Goal: Task Accomplishment & Management: Manage account settings

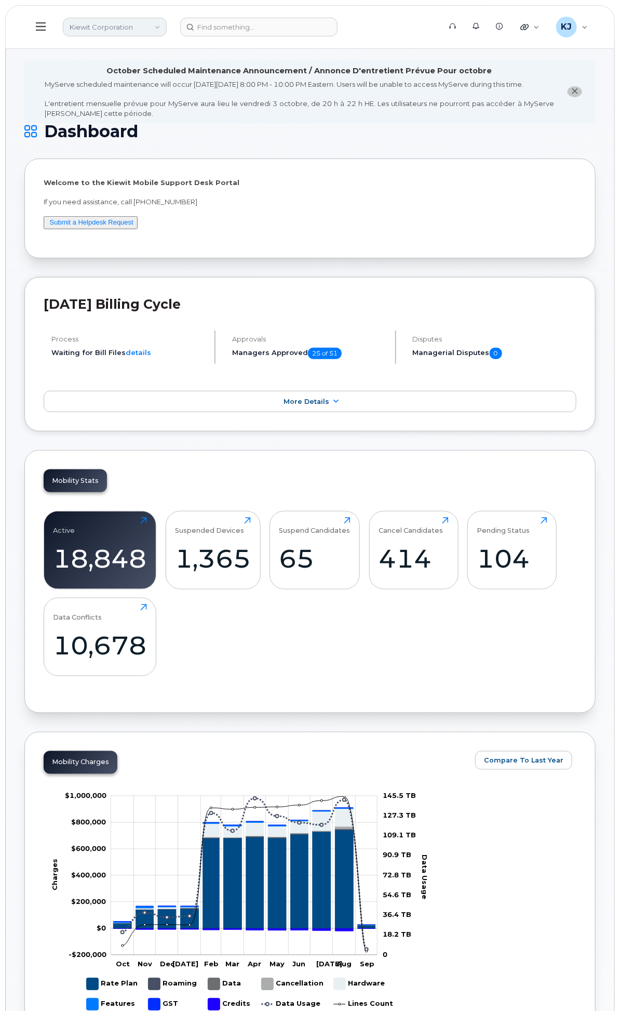
drag, startPoint x: 217, startPoint y: 18, endPoint x: 228, endPoint y: 17, distance: 10.4
click at [167, 18] on link "Kiewit Corporation" at bounding box center [115, 27] width 104 height 19
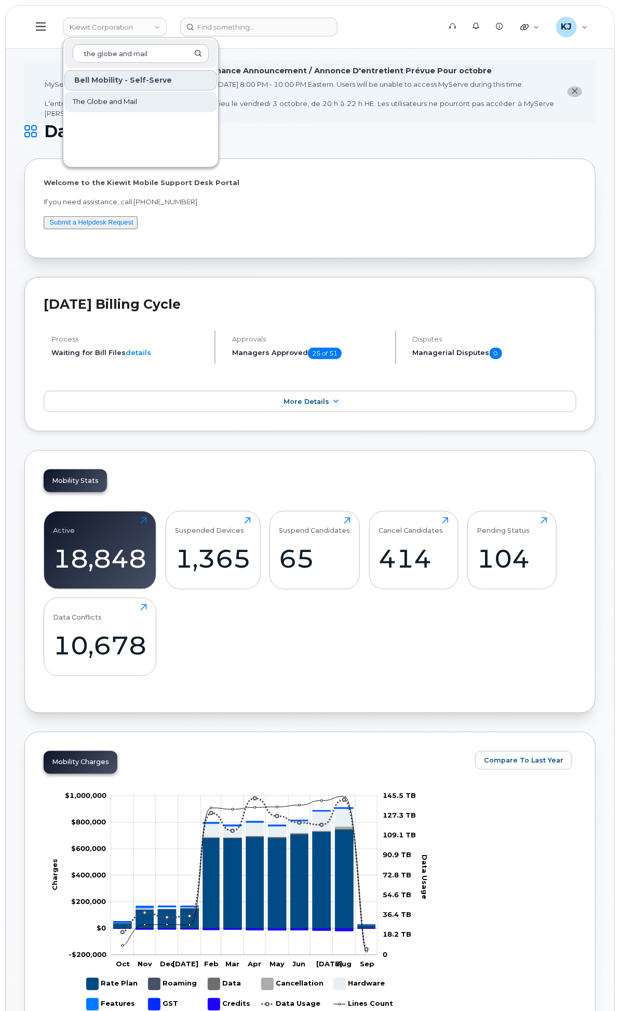
type input "the globe and mail"
click at [217, 96] on link "The Globe and Mail" at bounding box center [140, 101] width 153 height 21
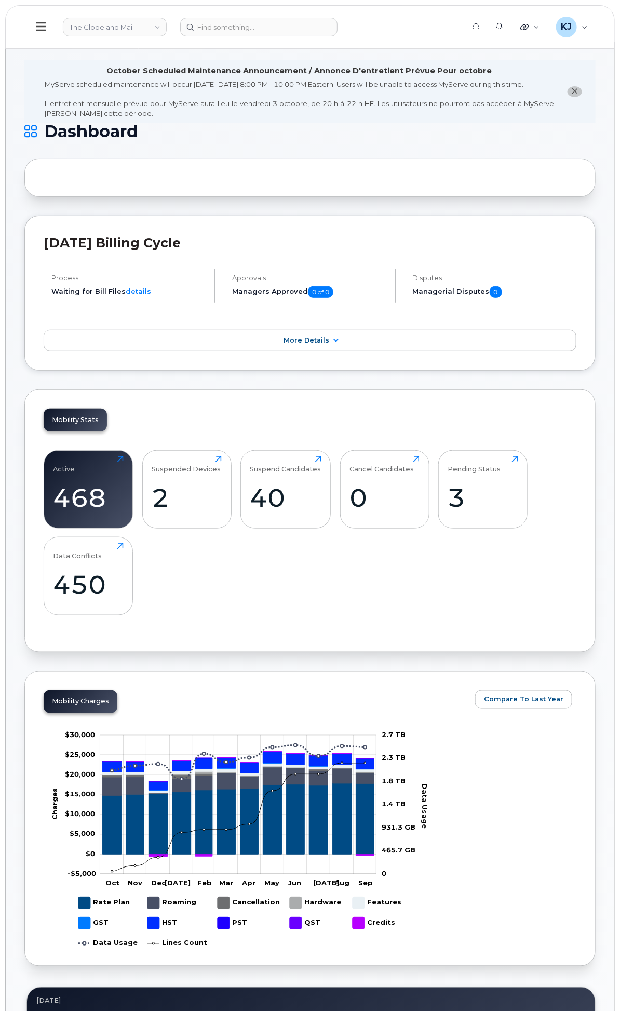
click at [0, 0] on div "General Settings" at bounding box center [0, 0] width 0 height 0
click at [0, 0] on div "In Month Reporting" at bounding box center [0, 0] width 0 height 0
click at [0, 0] on div "Business Reporting" at bounding box center [0, 0] width 0 height 0
click at [0, 0] on div "Inventory" at bounding box center [0, 0] width 0 height 0
click at [0, 0] on div "Carrier Reports" at bounding box center [0, 0] width 0 height 0
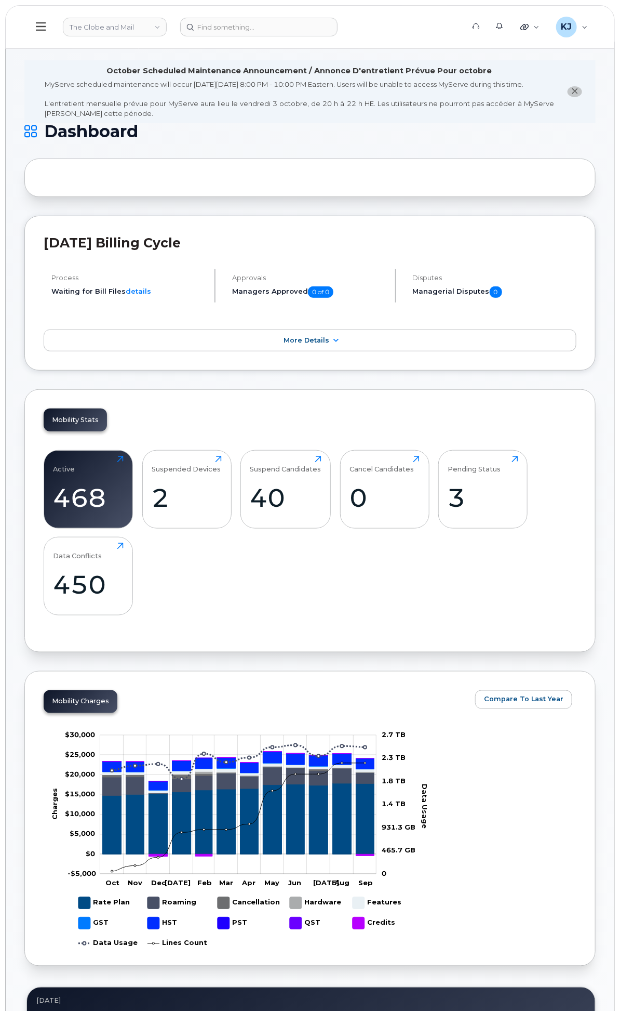
click at [0, 0] on div "Accounting" at bounding box center [0, 0] width 0 height 0
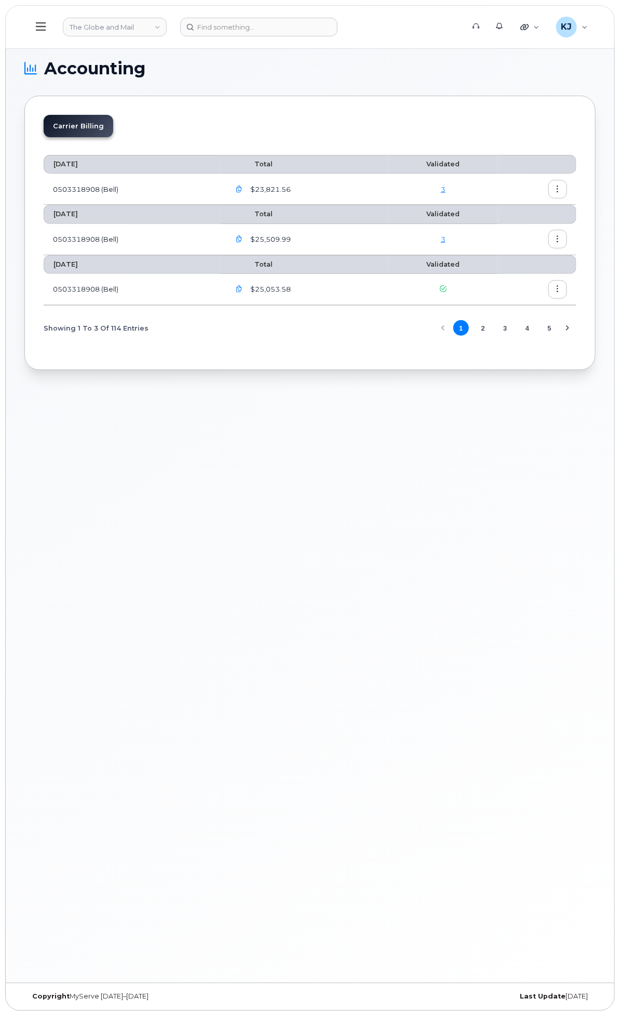
click at [553, 289] on button "button" at bounding box center [558, 289] width 19 height 19
click at [523, 331] on span "Download" at bounding box center [510, 331] width 41 height 9
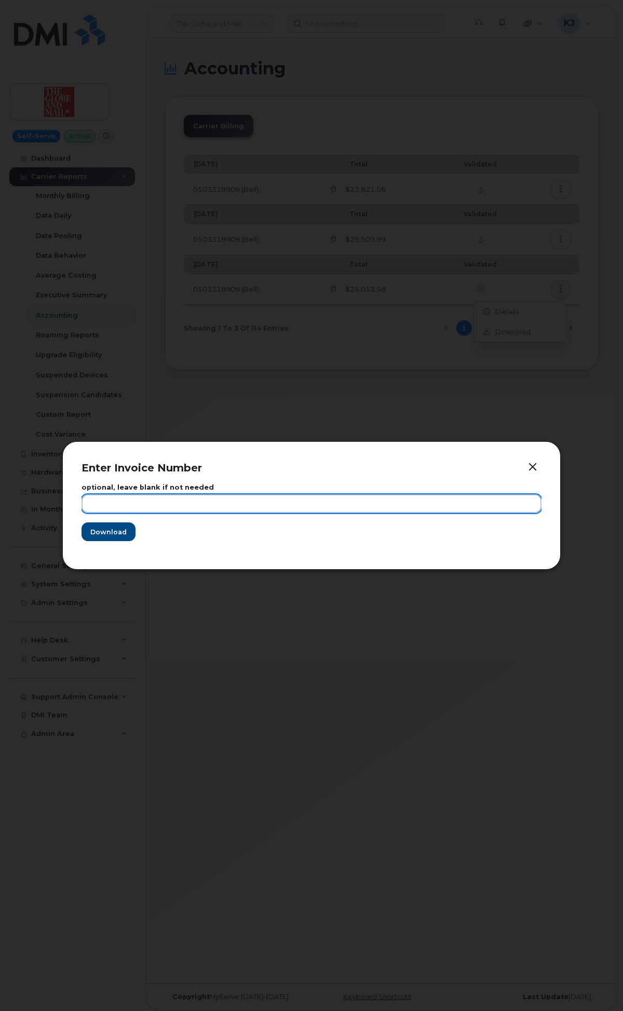
click at [261, 501] on input "text" at bounding box center [312, 503] width 460 height 19
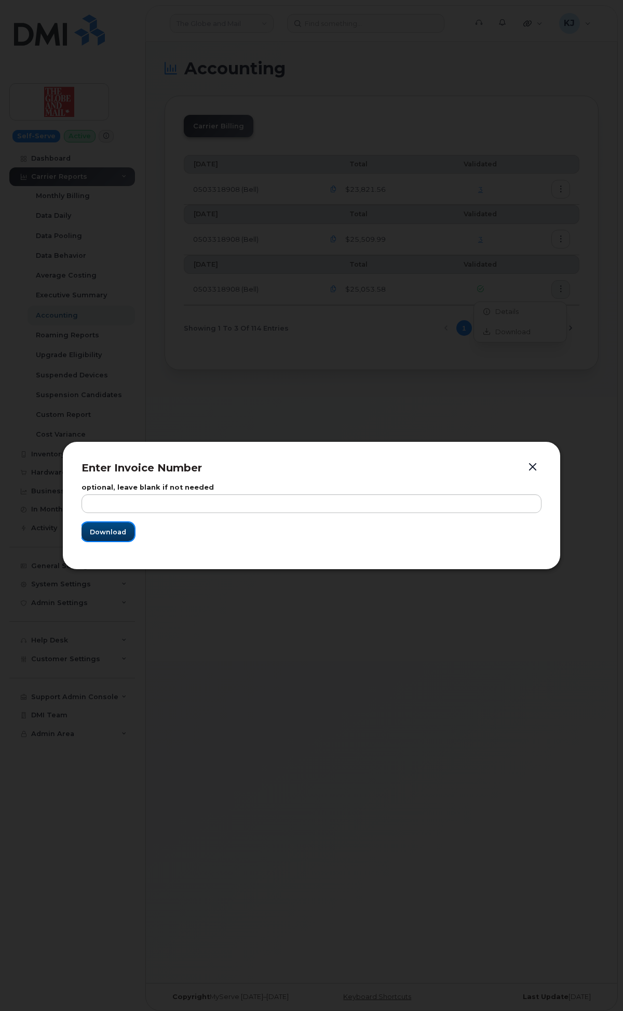
click at [118, 527] on span "Download" at bounding box center [108, 532] width 36 height 10
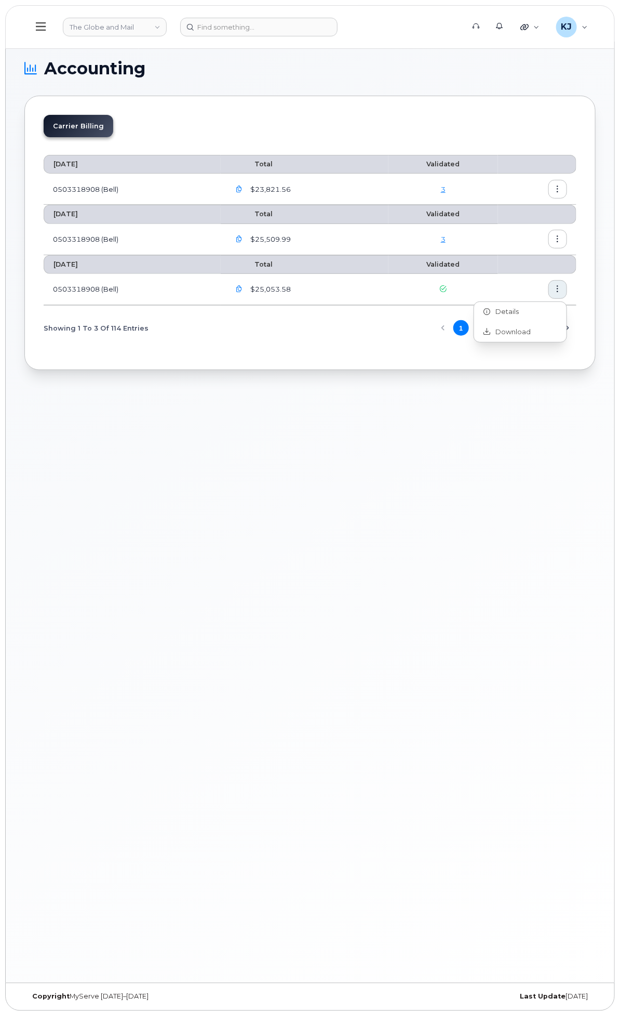
drag, startPoint x: 381, startPoint y: 70, endPoint x: 357, endPoint y: 69, distance: 23.4
click at [381, 71] on h1 "Accounting" at bounding box center [307, 68] width 566 height 17
click at [167, 28] on link "The Globe and Mail" at bounding box center [115, 27] width 104 height 19
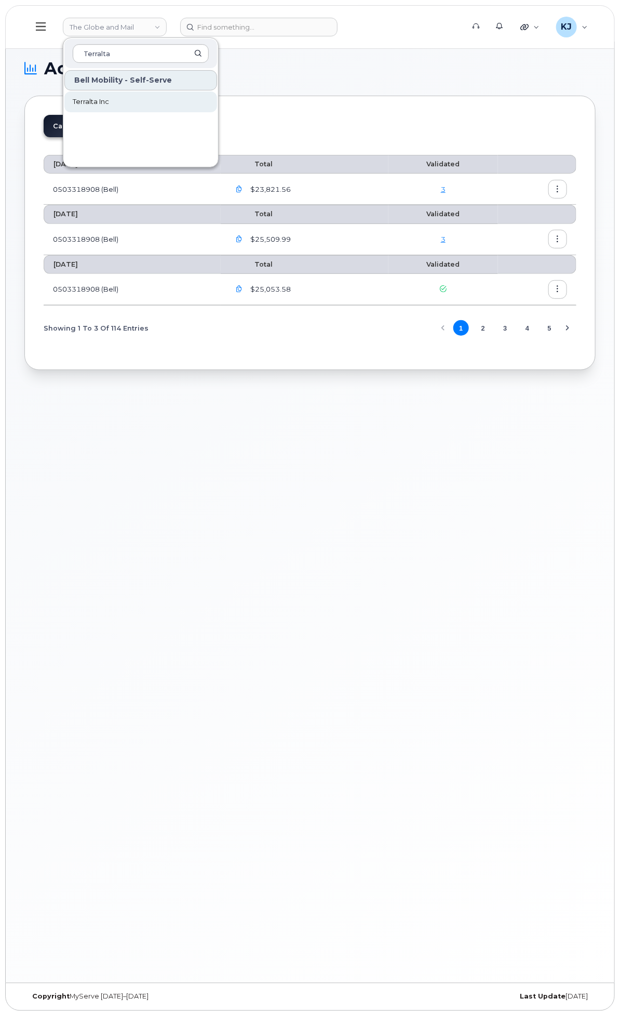
type input "Terralta"
click at [217, 95] on link "Terralta Inc" at bounding box center [140, 101] width 153 height 21
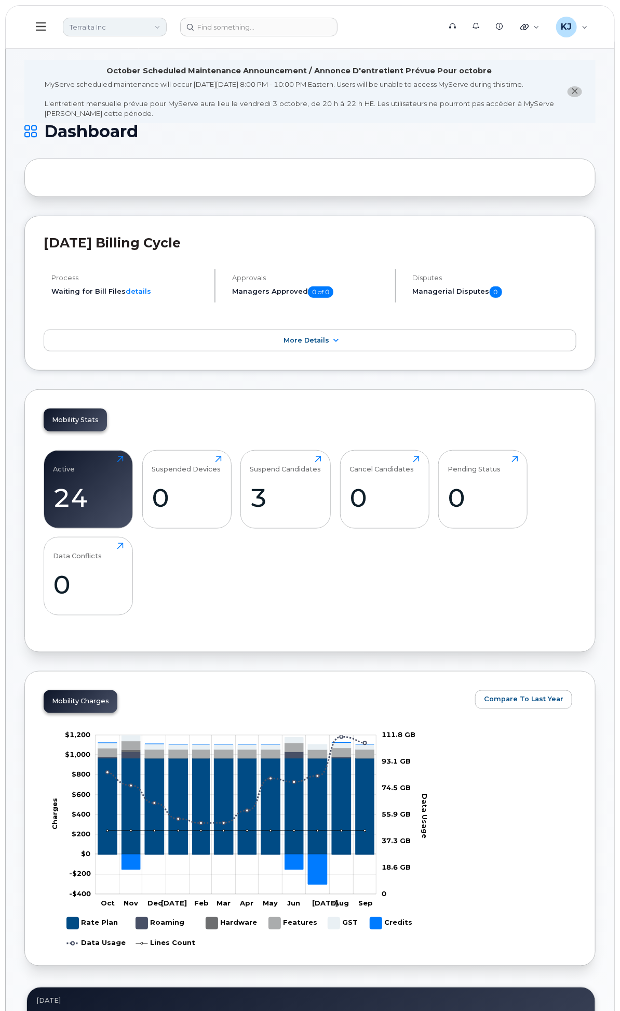
click at [167, 23] on link "Terralta Inc" at bounding box center [115, 27] width 104 height 19
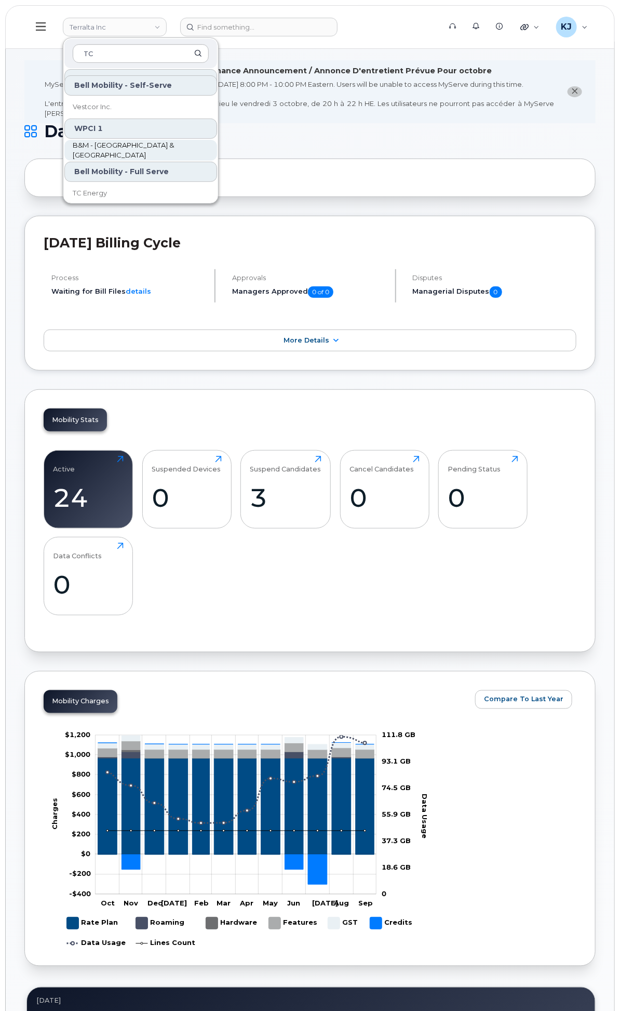
scroll to position [109, 0]
type input "TC"
click at [217, 134] on link "TC Energy" at bounding box center [140, 144] width 153 height 21
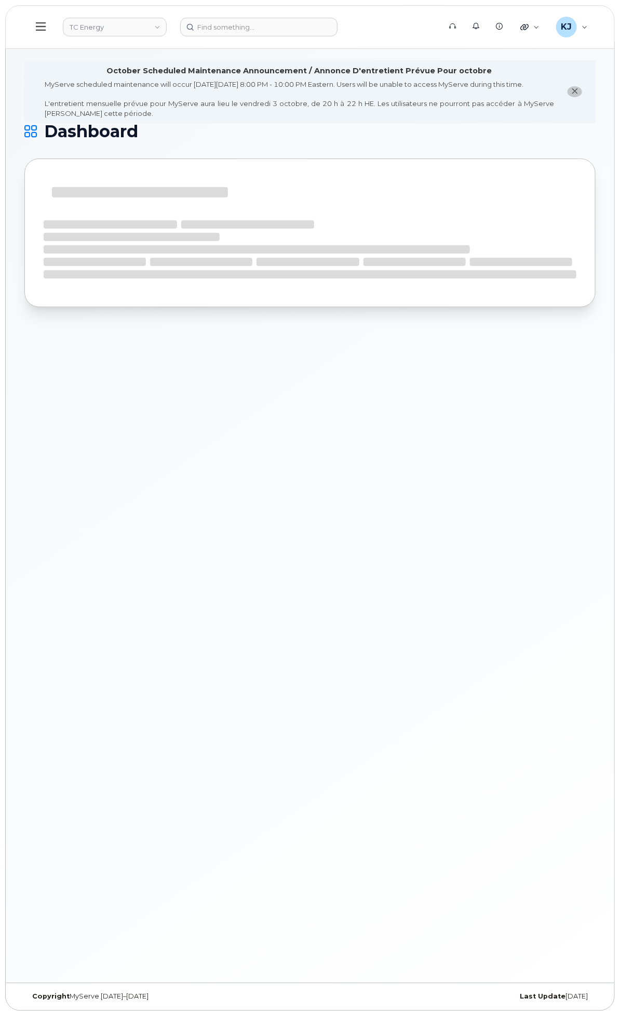
click at [0, 0] on div "General Settings" at bounding box center [0, 0] width 0 height 0
click at [0, 0] on div "System Settings" at bounding box center [0, 0] width 0 height 0
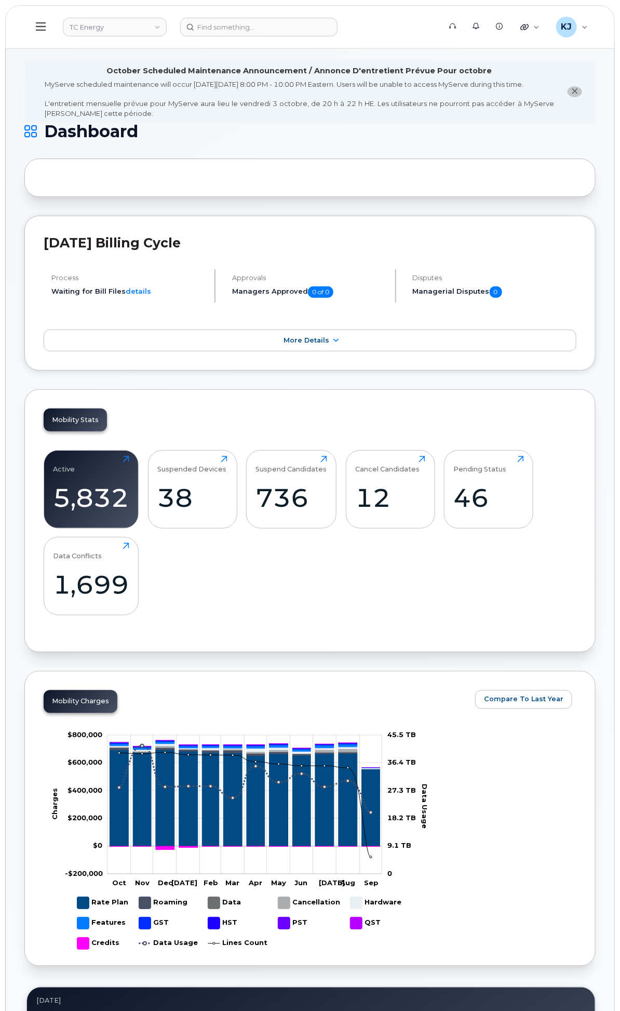
click at [0, 0] on link "Accounting Codes" at bounding box center [0, 0] width 0 height 0
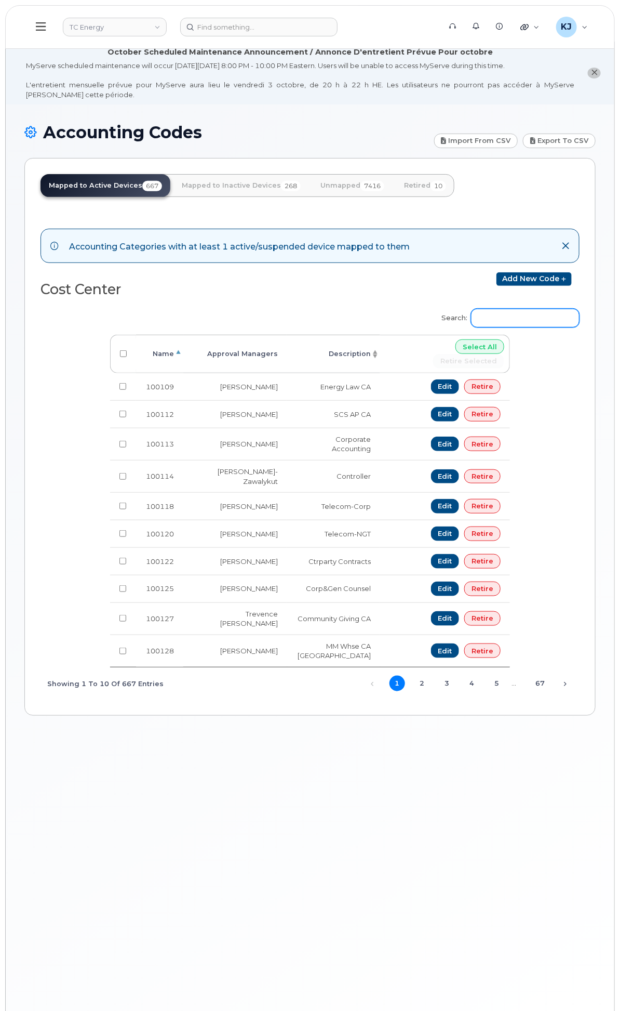
click at [521, 327] on input "Search:" at bounding box center [525, 318] width 109 height 19
paste input "100662"
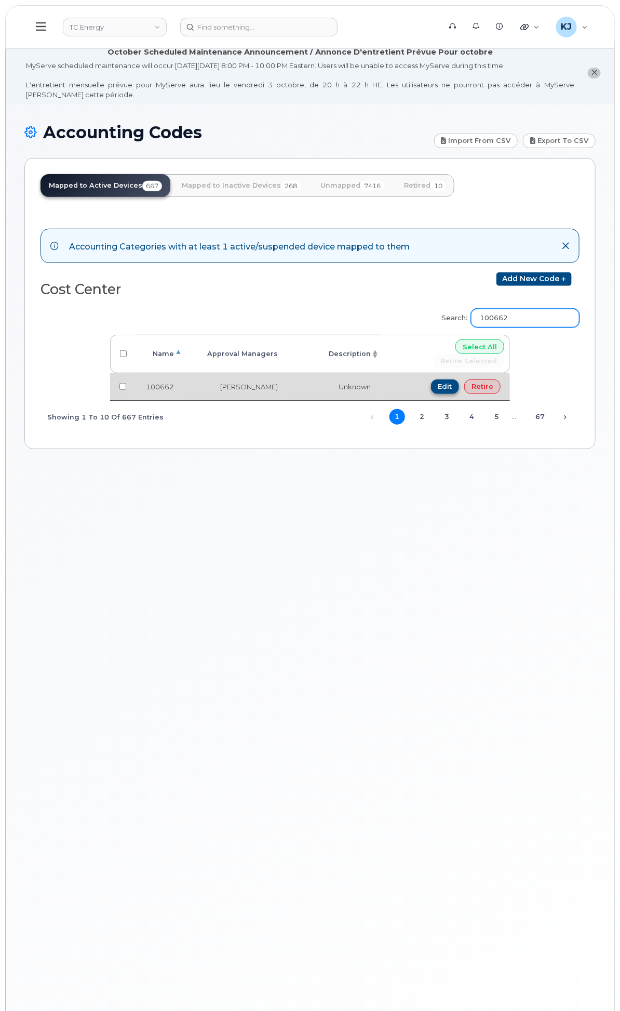
type input "100662"
click at [460, 394] on link "Edit" at bounding box center [445, 386] width 29 height 15
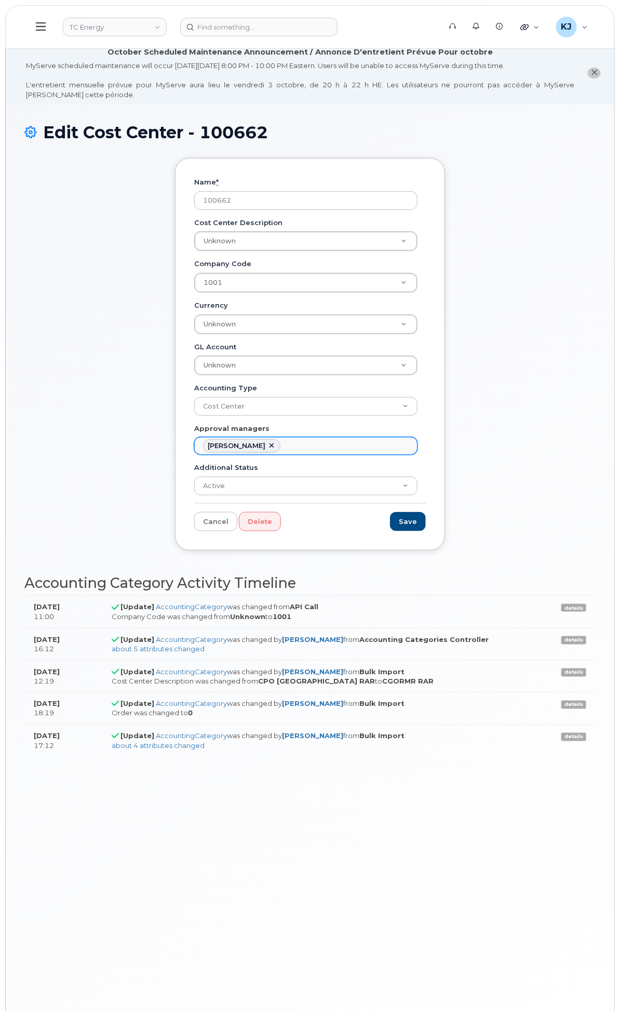
click at [411, 454] on ul "[PERSON_NAME]" at bounding box center [306, 445] width 222 height 17
type input "[PERSON_NAME]"
click at [276, 450] on link at bounding box center [272, 446] width 8 height 8
type input "1392692"
click at [426, 531] on input "Save" at bounding box center [408, 521] width 36 height 19
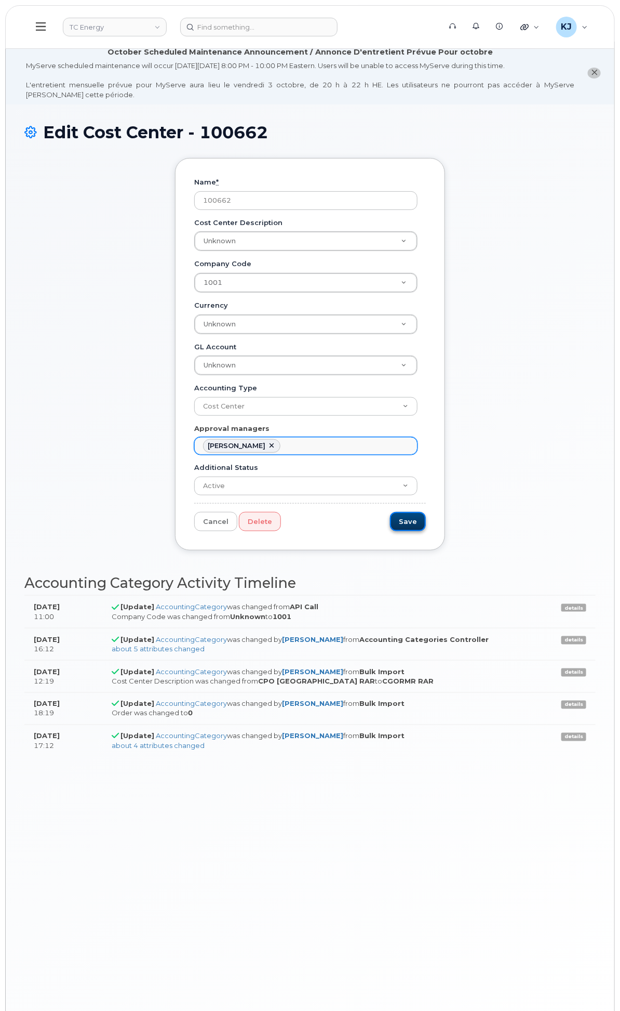
click at [426, 531] on input "Save" at bounding box center [408, 521] width 36 height 19
type input "Saving..."
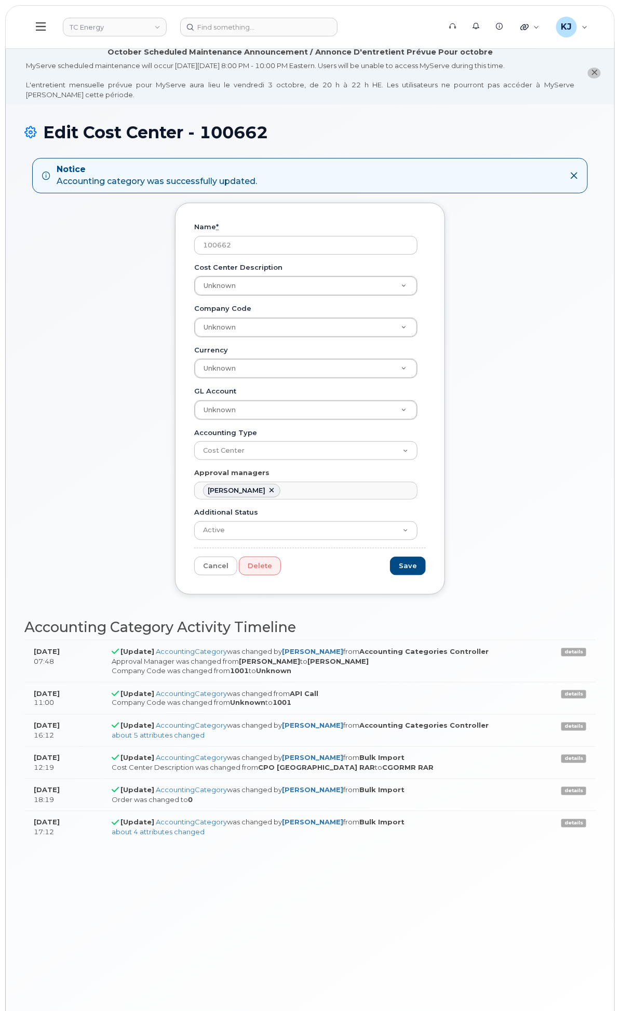
click at [0, 0] on div "Carrier Reports" at bounding box center [0, 0] width 0 height 0
click at [0, 0] on div "In Month Reporting" at bounding box center [0, 0] width 0 height 0
click at [0, 0] on div "Inventory" at bounding box center [0, 0] width 0 height 0
click at [0, 0] on div "Business Reporting" at bounding box center [0, 0] width 0 height 0
click at [0, 0] on div "Individual Reports" at bounding box center [0, 0] width 0 height 0
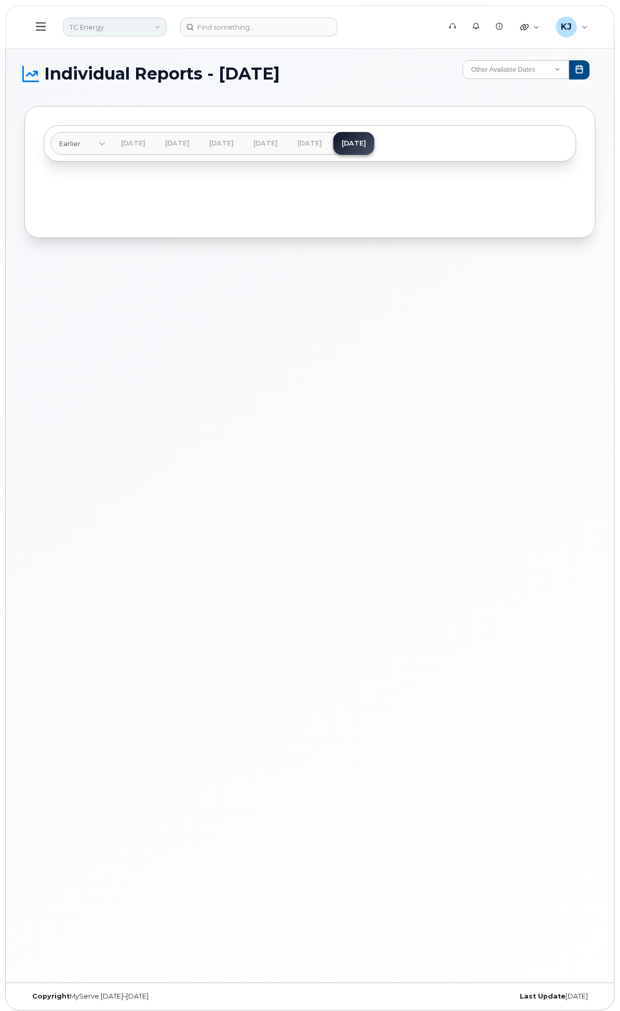
click at [167, 30] on link "TC Energy" at bounding box center [115, 27] width 104 height 19
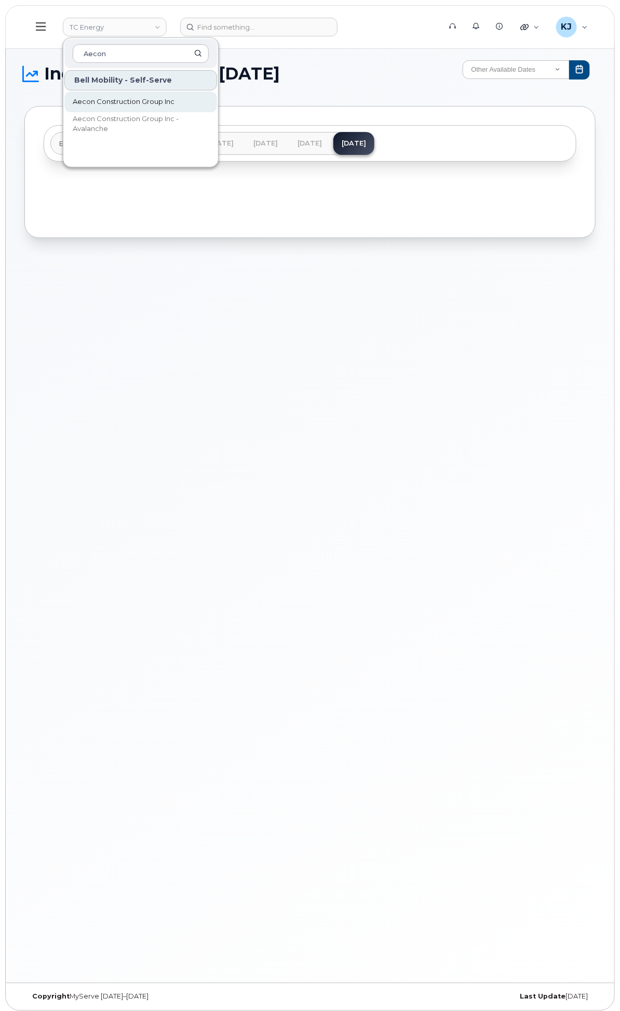
type input "Aecon"
click at [175, 97] on span "Aecon Construction Group Inc" at bounding box center [124, 102] width 102 height 10
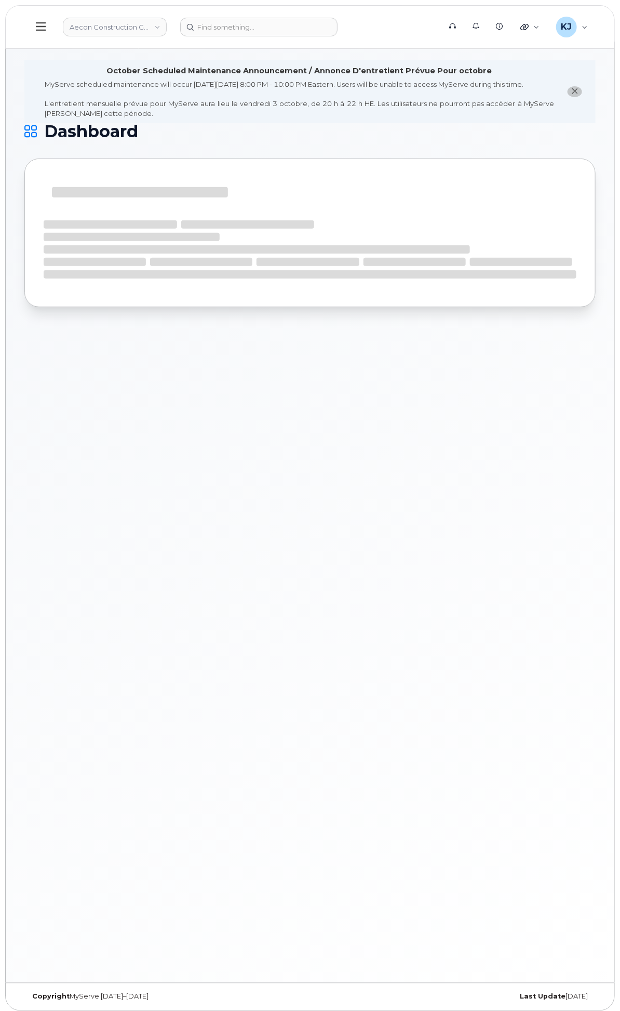
click at [0, 0] on div "System Settings" at bounding box center [0, 0] width 0 height 0
click at [0, 0] on div "Admin Settings" at bounding box center [0, 0] width 0 height 0
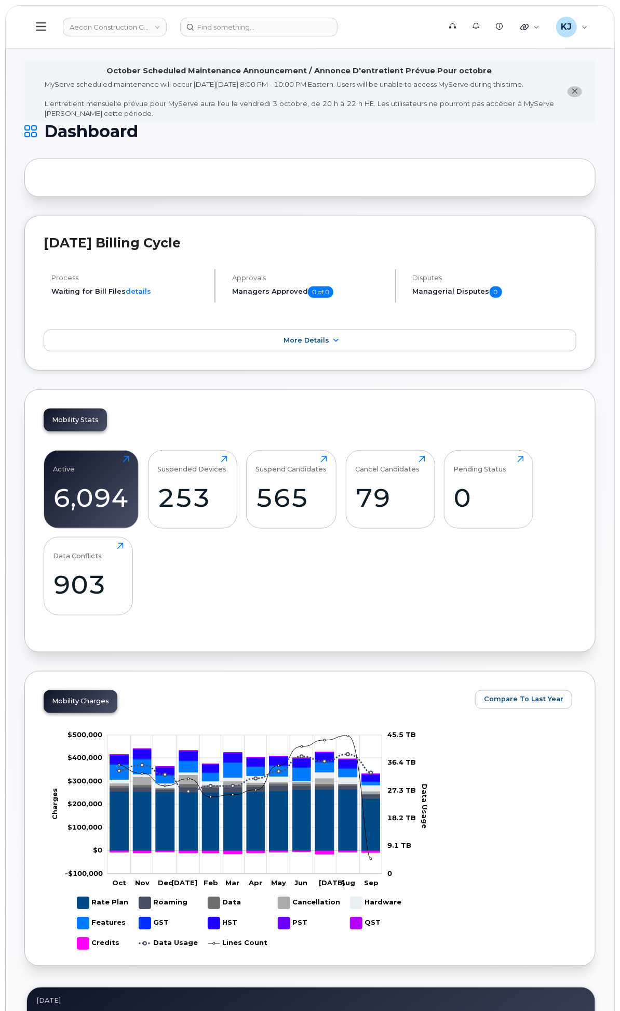
click at [0, 0] on div "Help Desk" at bounding box center [0, 0] width 0 height 0
click at [0, 0] on span "Customer Settings" at bounding box center [0, 0] width 0 height 0
click at [0, 0] on div "Customer Settings" at bounding box center [0, 0] width 0 height 0
click at [0, 0] on div "Help Desk" at bounding box center [0, 0] width 0 height 0
click at [0, 0] on div "Admin Settings" at bounding box center [0, 0] width 0 height 0
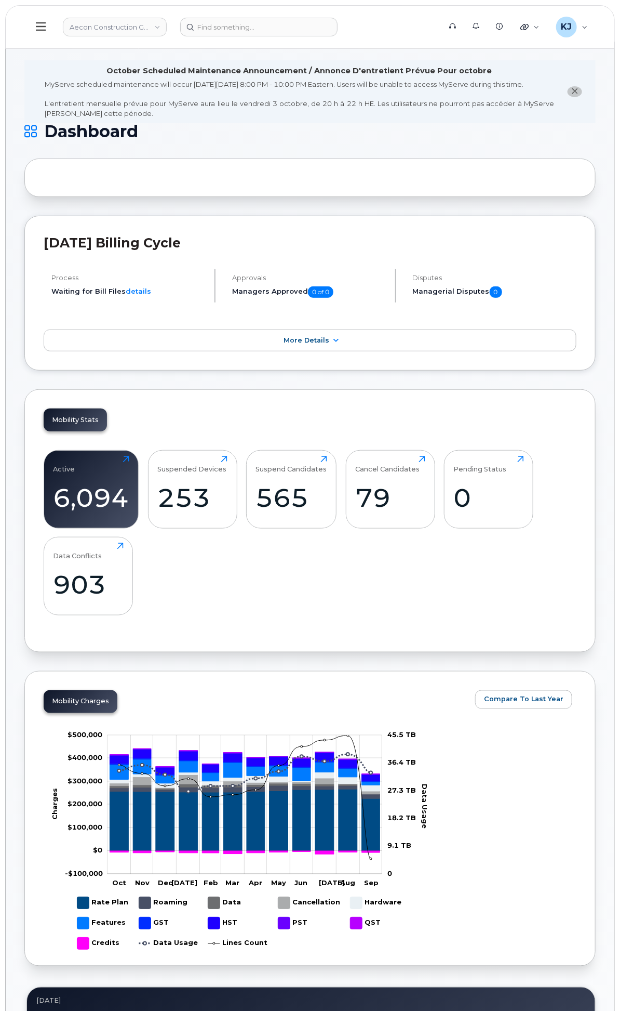
click at [0, 0] on div "System Settings" at bounding box center [0, 0] width 0 height 0
click at [0, 0] on link "Reporting" at bounding box center [0, 0] width 0 height 0
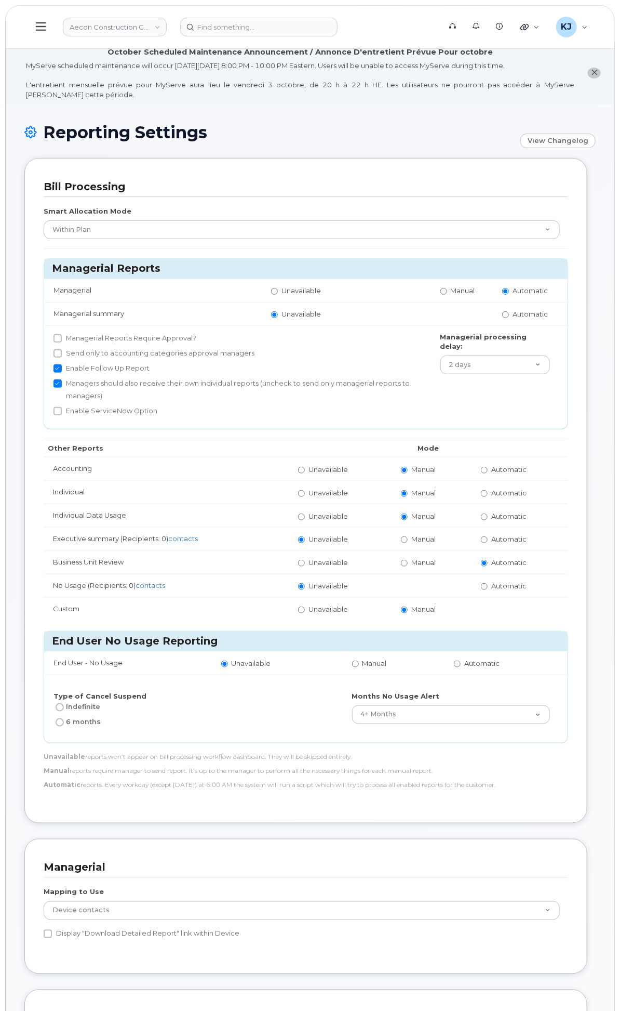
scroll to position [58, 0]
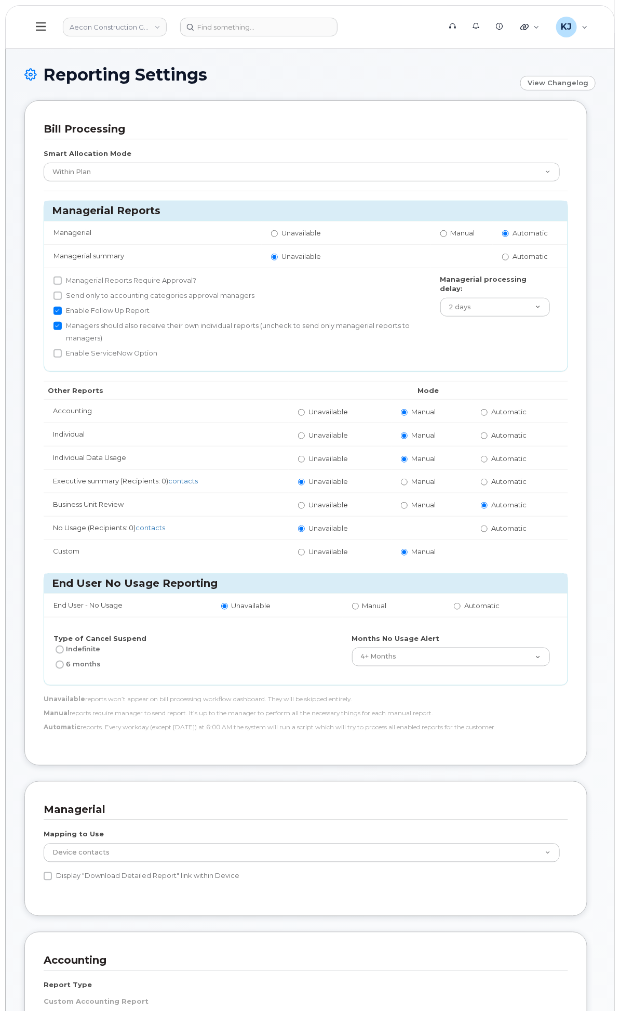
click at [0, 0] on div "General Settings" at bounding box center [0, 0] width 0 height 0
click at [0, 0] on div "Financial Lead Mapping" at bounding box center [0, 0] width 0 height 0
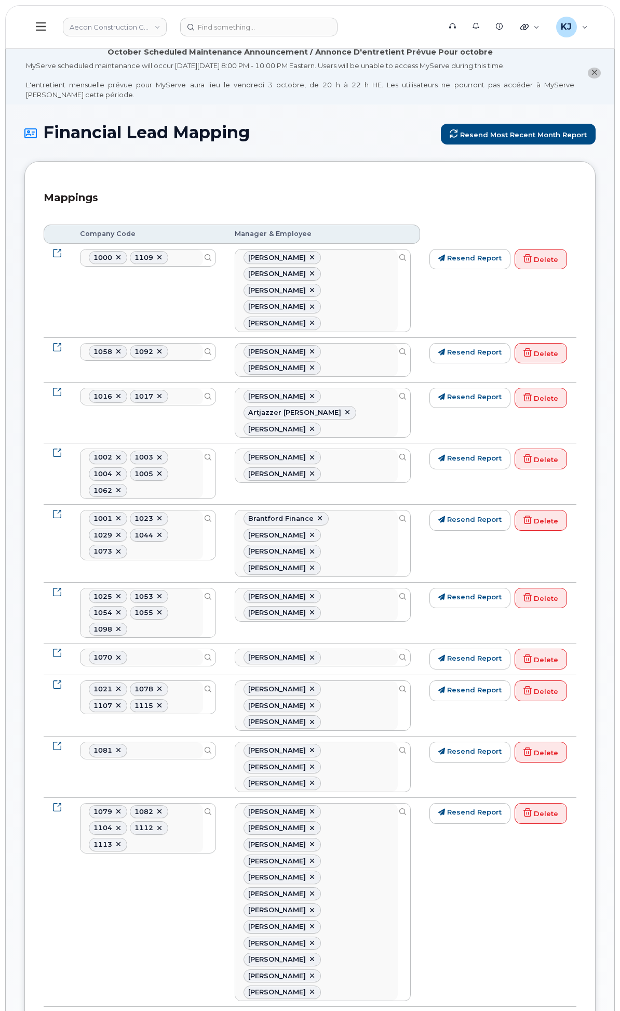
select select
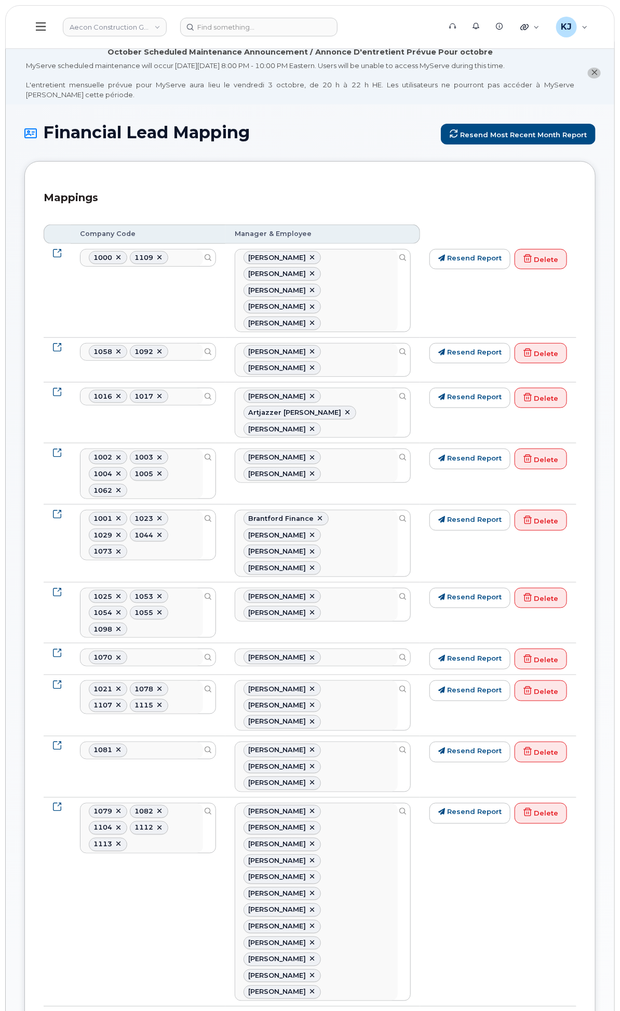
click at [0, 0] on div "System Settings" at bounding box center [0, 0] width 0 height 0
click at [0, 0] on link "Users" at bounding box center [0, 0] width 0 height 0
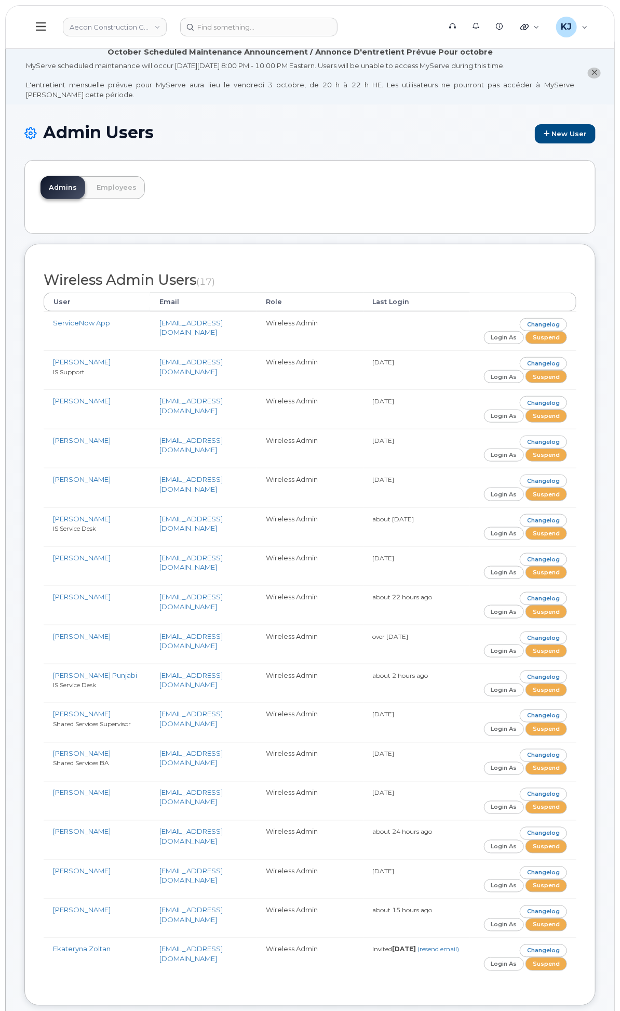
scroll to position [2439, 0]
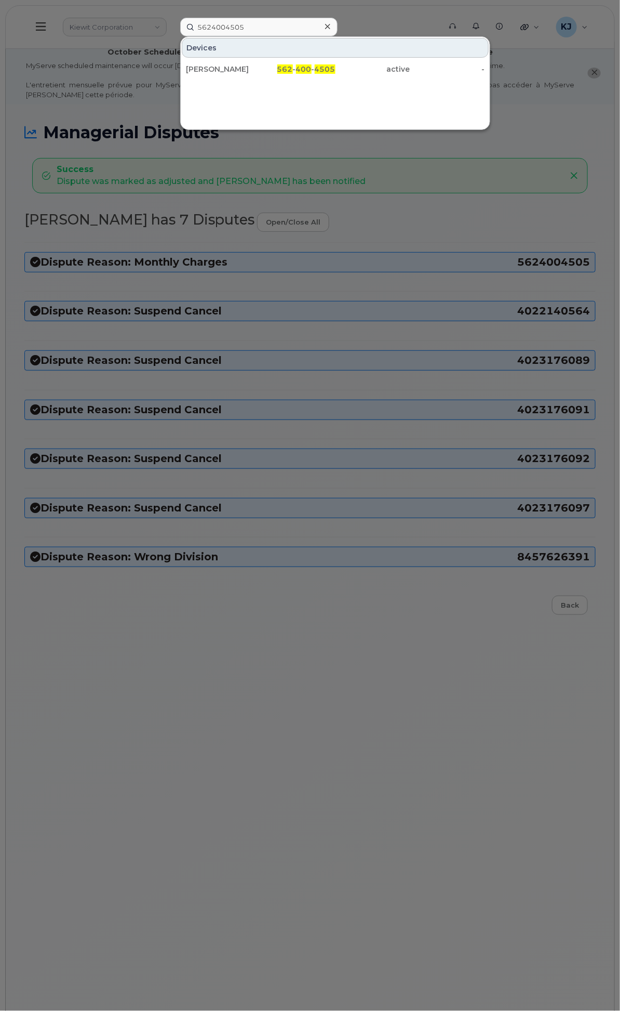
drag, startPoint x: 380, startPoint y: 874, endPoint x: 386, endPoint y: 870, distance: 6.3
click at [381, 874] on div at bounding box center [310, 505] width 620 height 1011
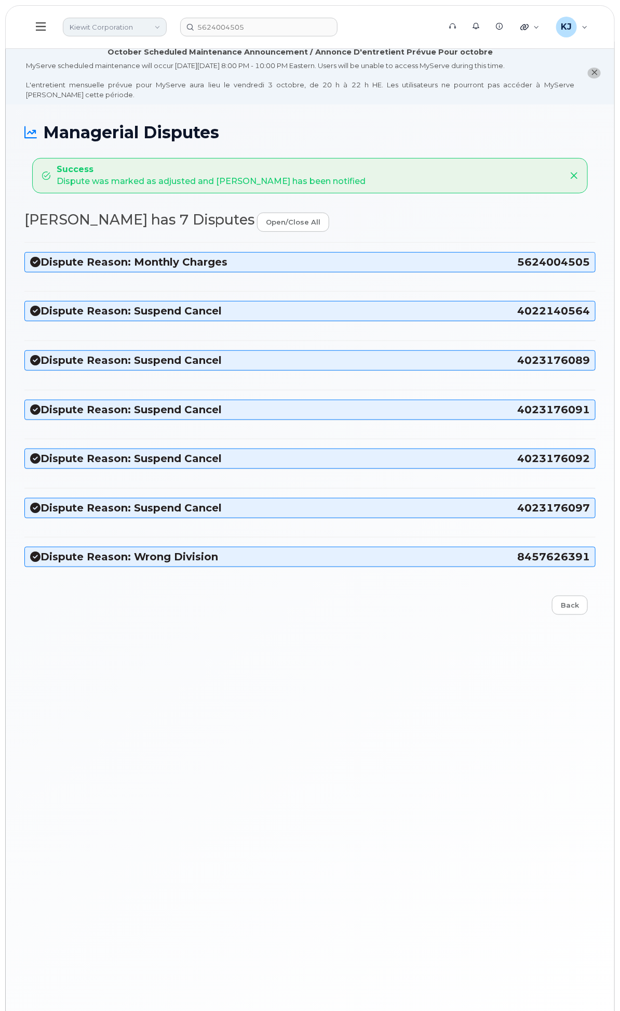
click at [167, 24] on link "Kiewit Corporation" at bounding box center [115, 27] width 104 height 19
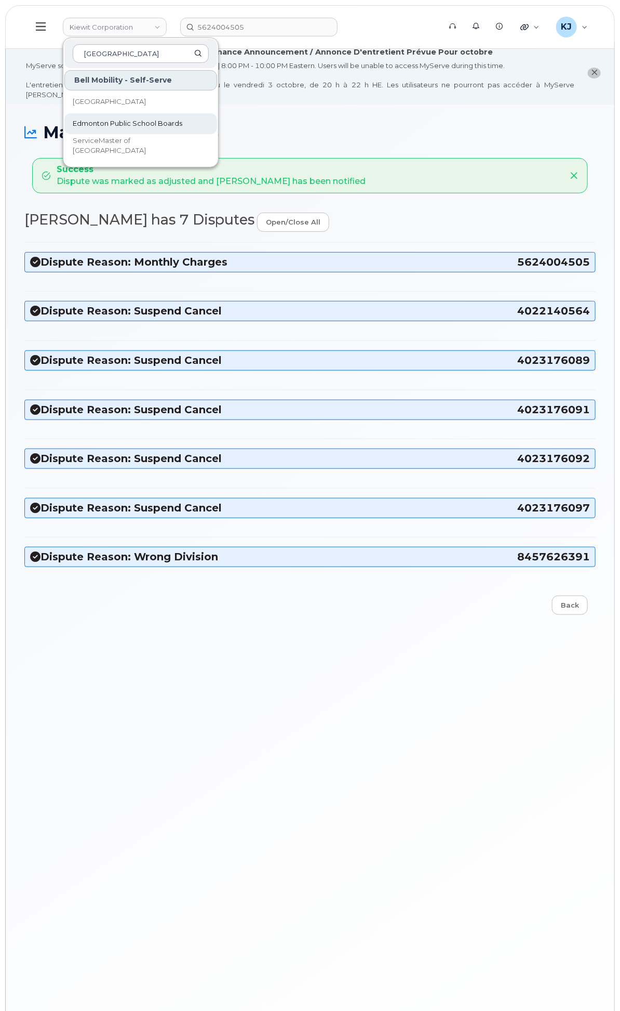
type input "edmonton"
click at [182, 118] on span "Edmonton Public School Boards" at bounding box center [128, 123] width 110 height 10
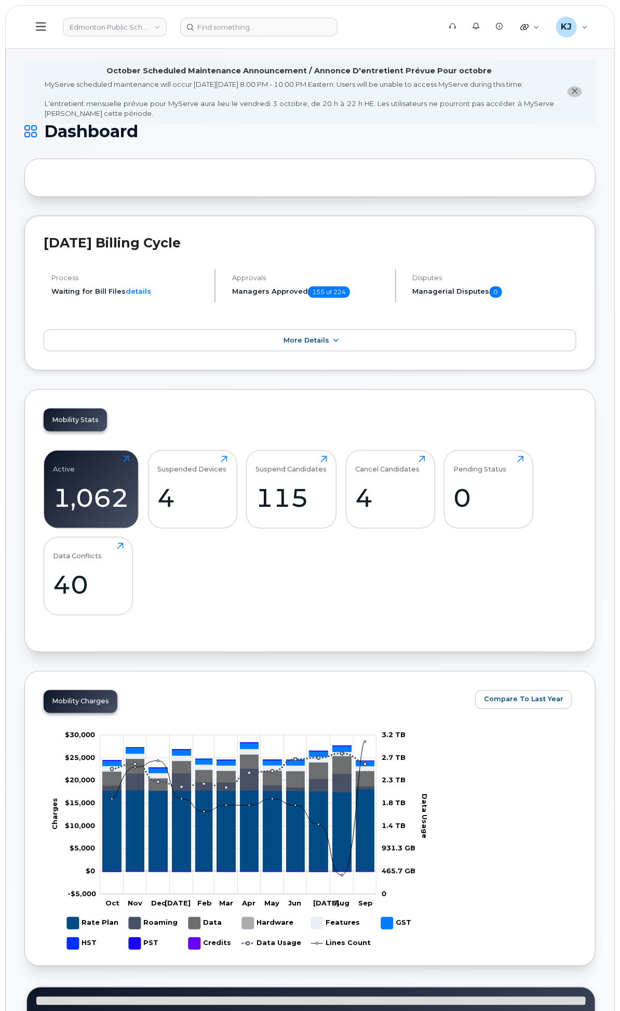
click at [0, 0] on div "Activity" at bounding box center [0, 0] width 0 height 0
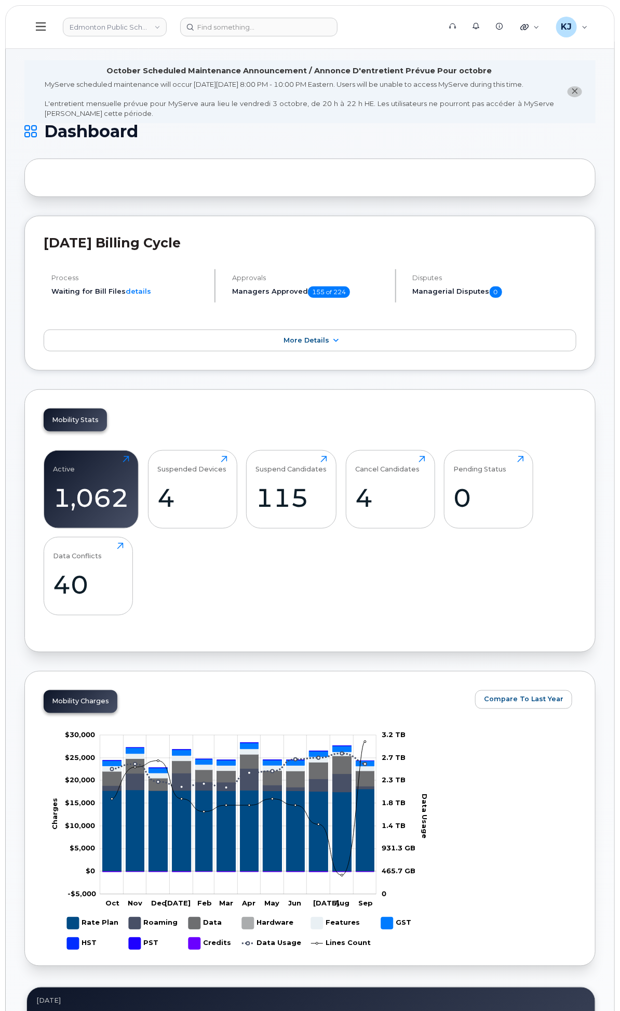
click at [0, 0] on div "General Settings" at bounding box center [0, 0] width 0 height 0
click at [0, 0] on div "System Settings" at bounding box center [0, 0] width 0 height 0
click at [0, 0] on div "Admin Settings" at bounding box center [0, 0] width 0 height 0
click at [0, 0] on div "Help Desk" at bounding box center [0, 0] width 0 height 0
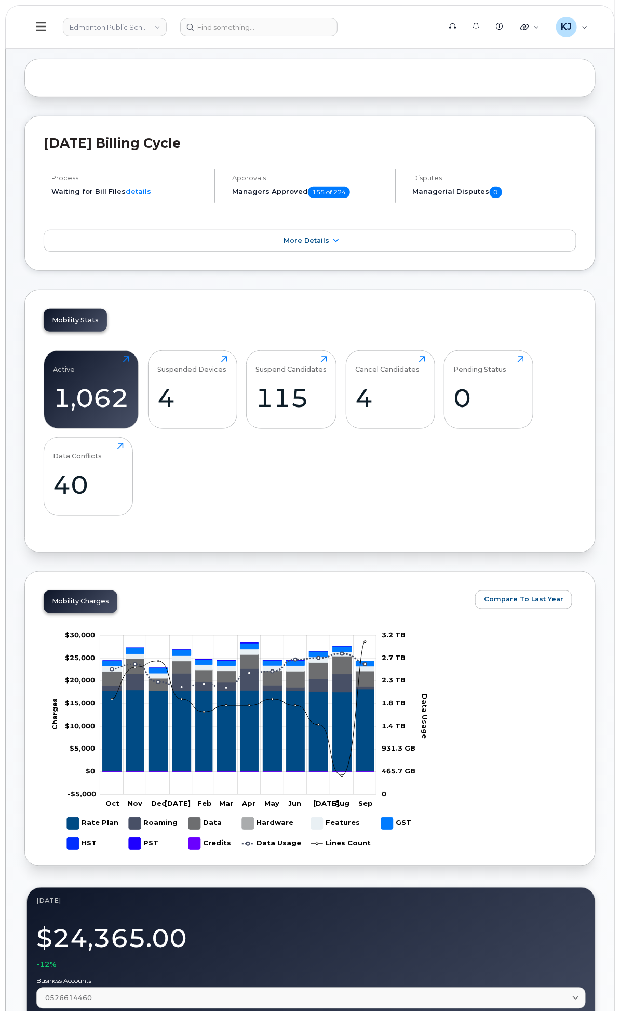
scroll to position [115, 0]
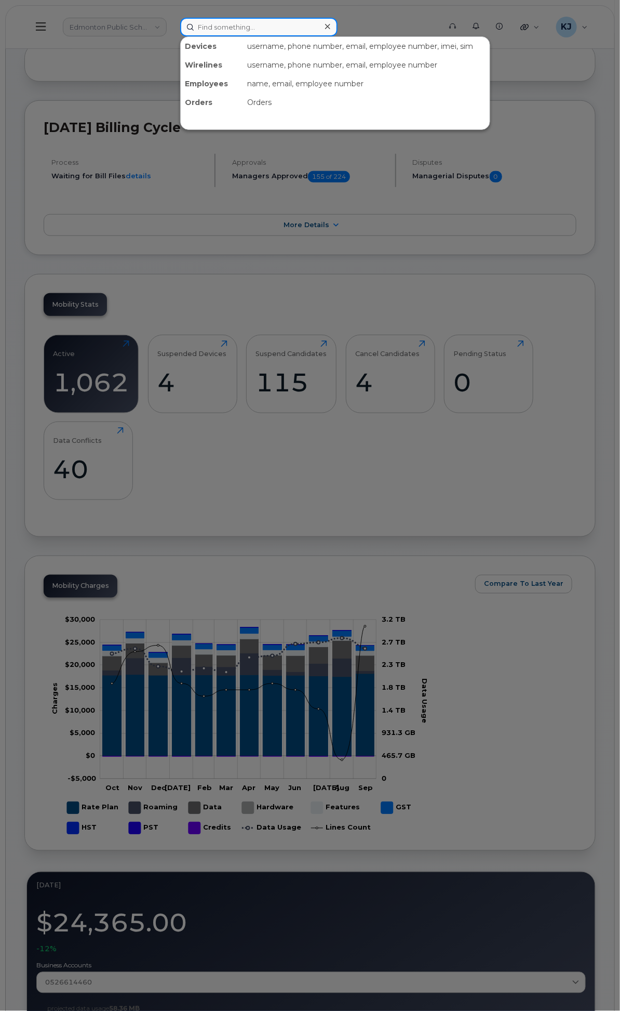
click at [328, 19] on input at bounding box center [258, 27] width 157 height 19
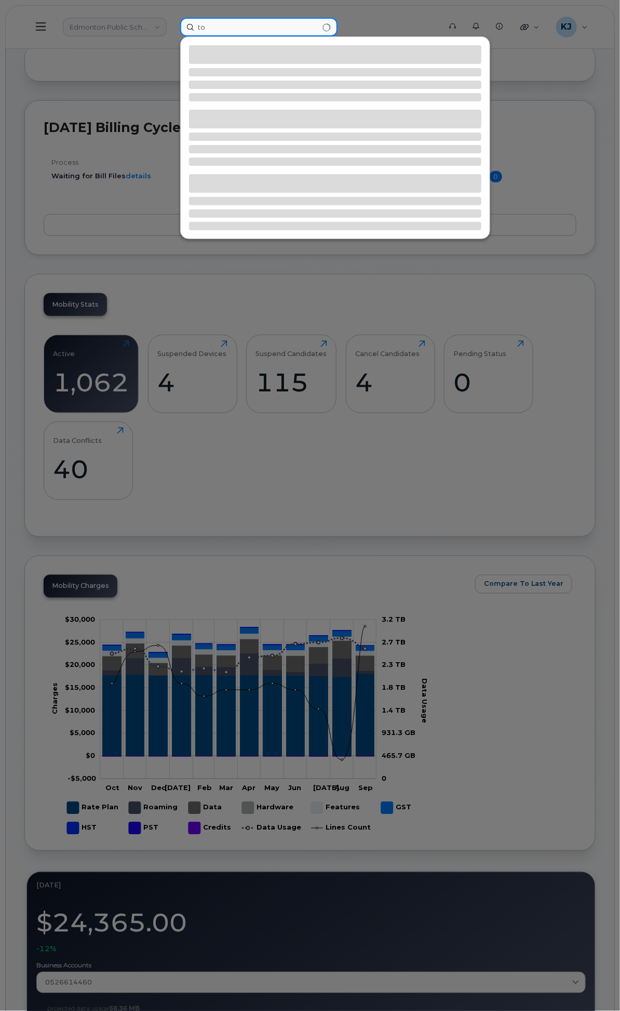
type input "t"
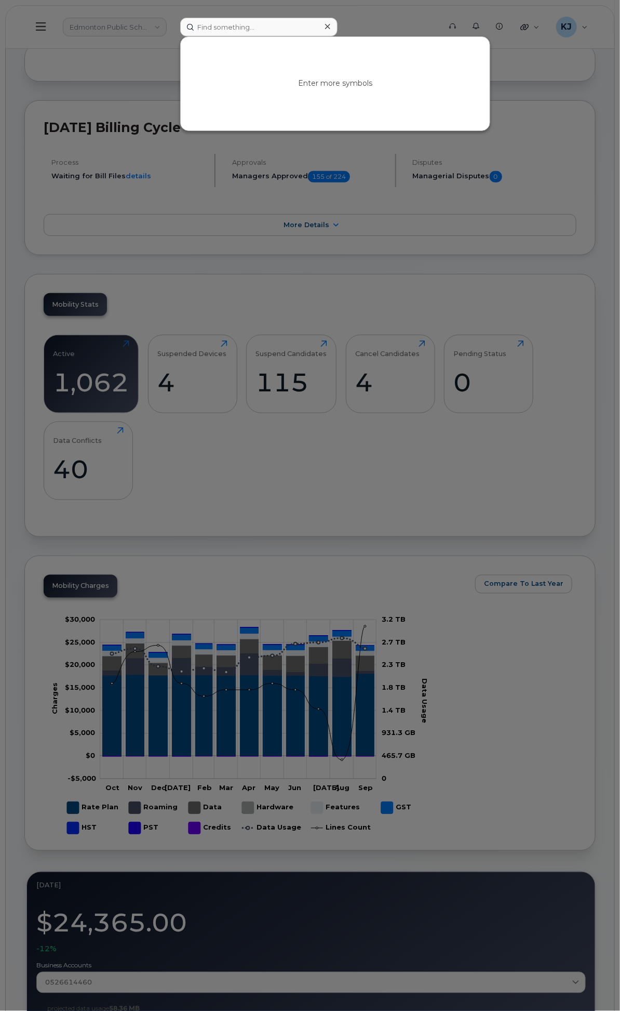
click at [232, 39] on div at bounding box center [310, 505] width 620 height 1011
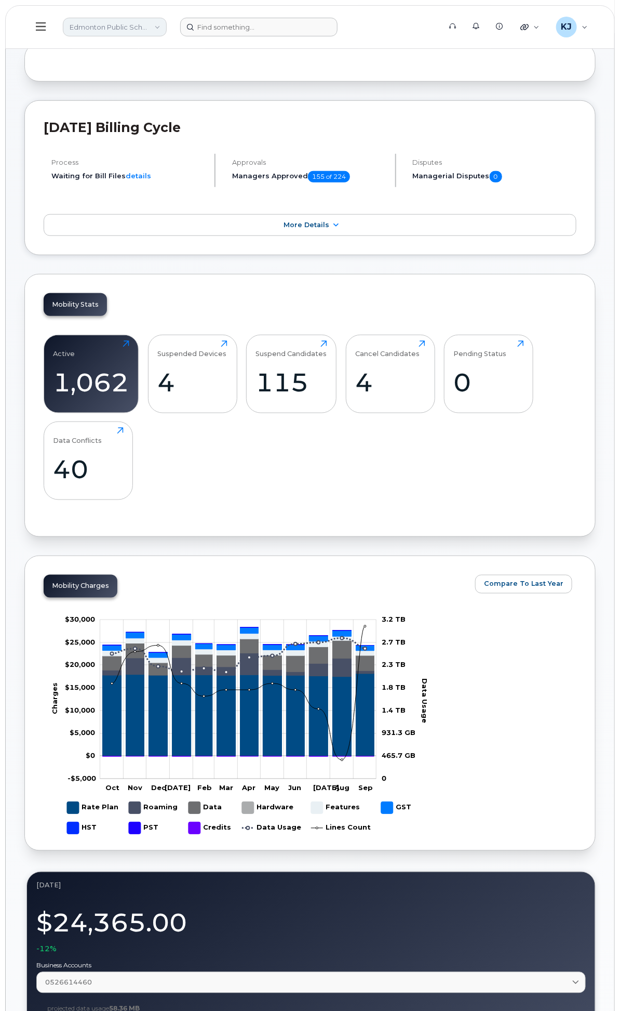
click at [167, 29] on link "Edmonton Public School Boards" at bounding box center [115, 27] width 104 height 19
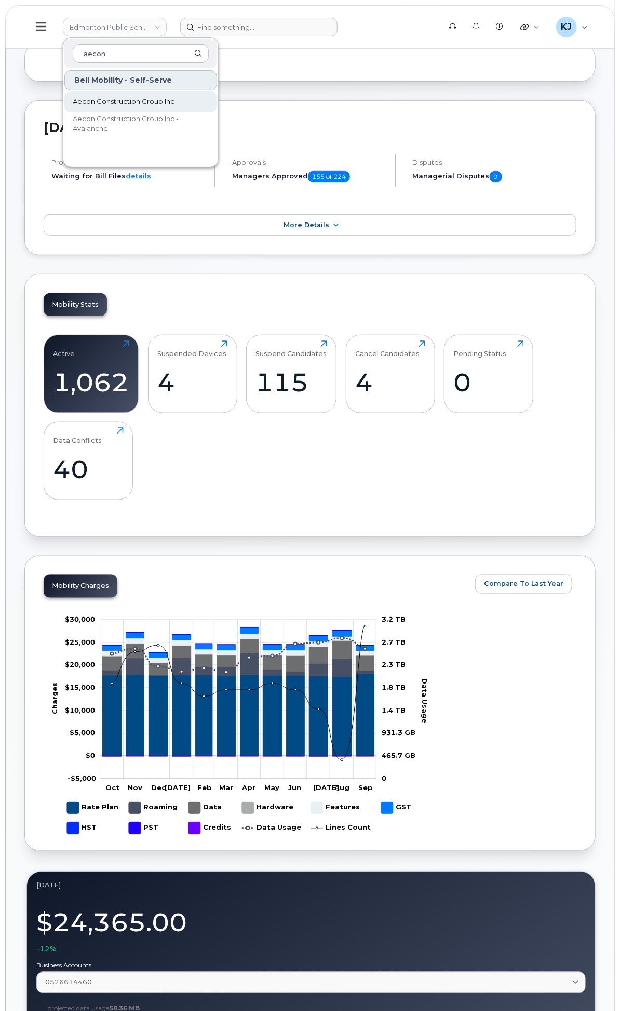
type input "aecon"
click at [217, 103] on link "Aecon Construction Group Inc" at bounding box center [140, 101] width 153 height 21
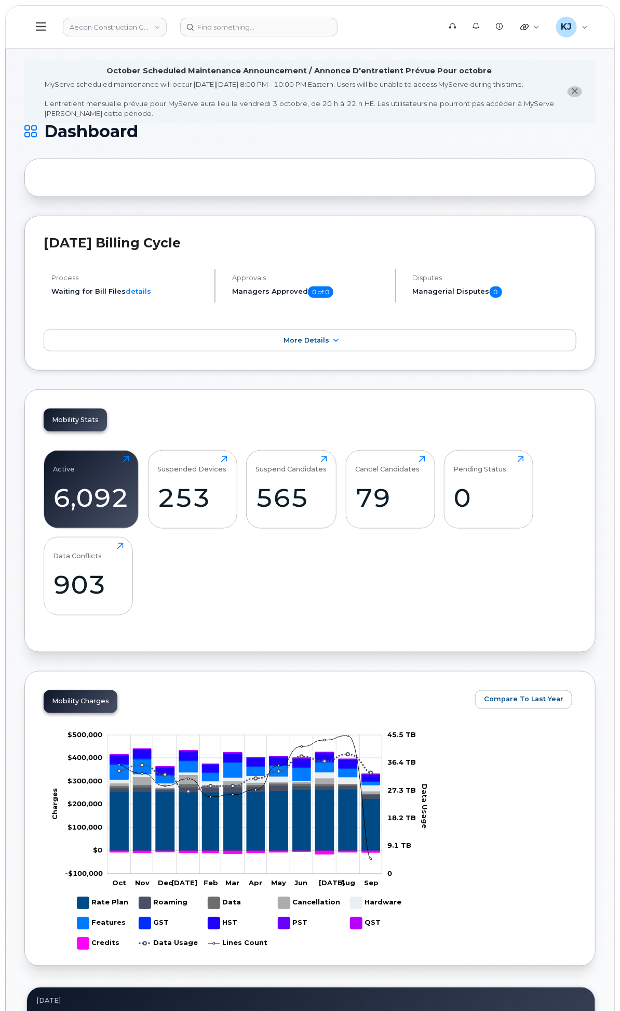
click at [0, 0] on div "Customer Settings" at bounding box center [0, 0] width 0 height 0
click at [0, 0] on span "Customer Settings" at bounding box center [0, 0] width 0 height 0
click at [0, 0] on div "Help Desk" at bounding box center [0, 0] width 0 height 0
click at [0, 0] on div "Activity" at bounding box center [0, 0] width 0 height 0
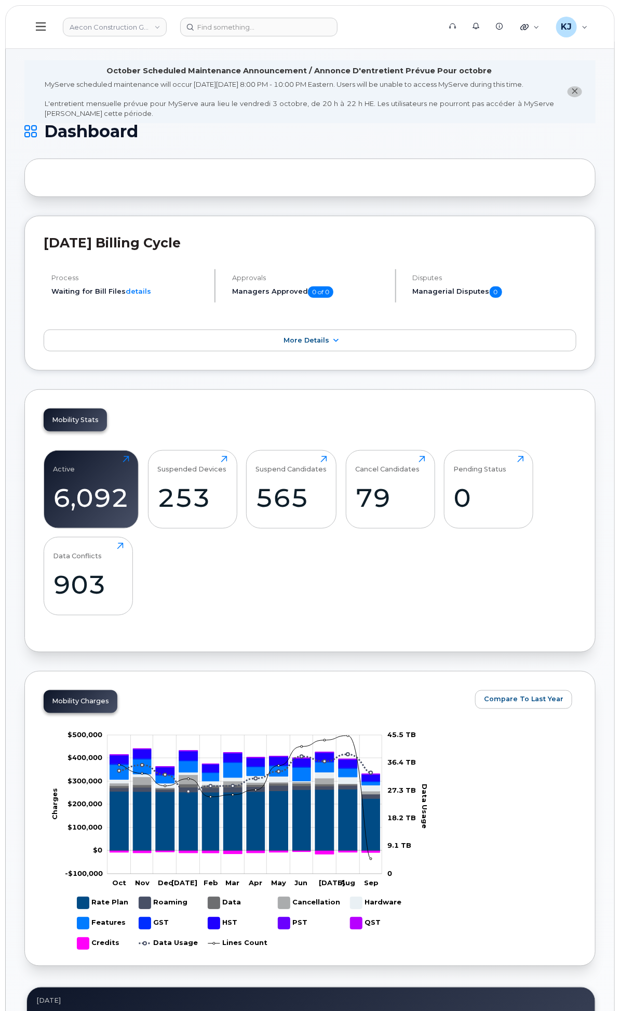
click at [0, 0] on div "Activity" at bounding box center [0, 0] width 0 height 0
click at [0, 0] on div "Support Admin Console" at bounding box center [0, 0] width 0 height 0
click at [0, 0] on div "Admin Area" at bounding box center [0, 0] width 0 height 0
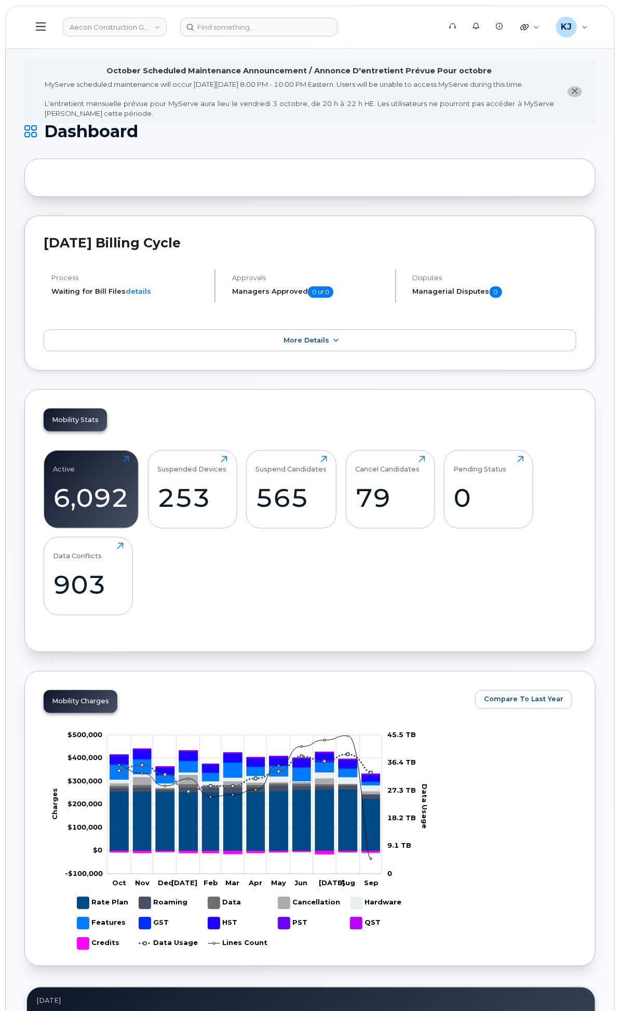
click at [0, 0] on div "In Month Reporting" at bounding box center [0, 0] width 0 height 0
click at [0, 0] on div "General Settings" at bounding box center [0, 0] width 0 height 0
click at [0, 0] on div "Admin Settings" at bounding box center [0, 0] width 0 height 0
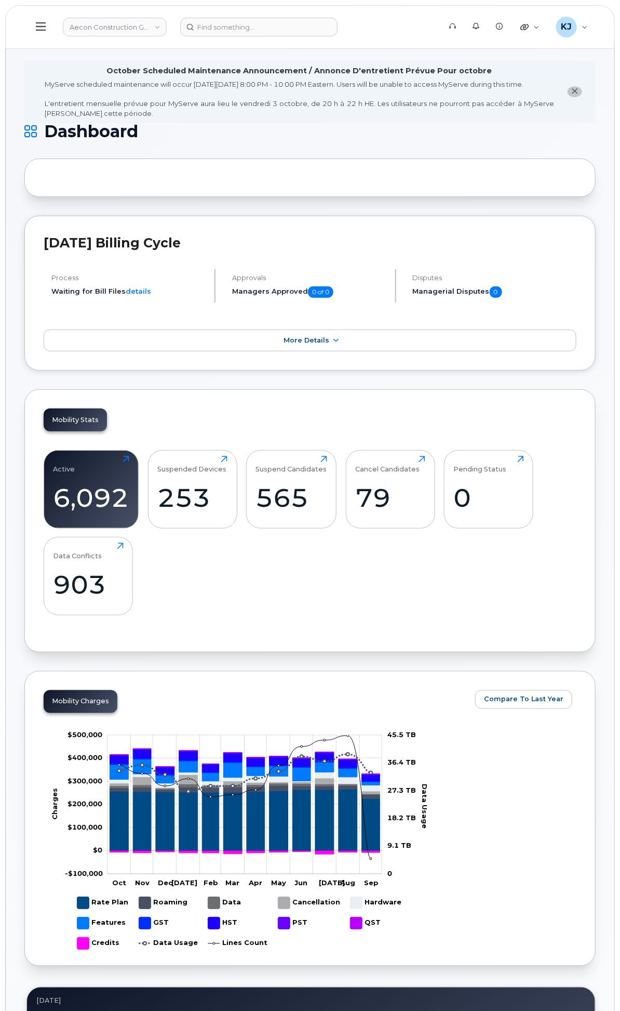
click at [0, 0] on div "Admin Settings" at bounding box center [0, 0] width 0 height 0
click at [0, 0] on div "System Settings" at bounding box center [0, 0] width 0 height 0
click at [0, 0] on link "Users" at bounding box center [0, 0] width 0 height 0
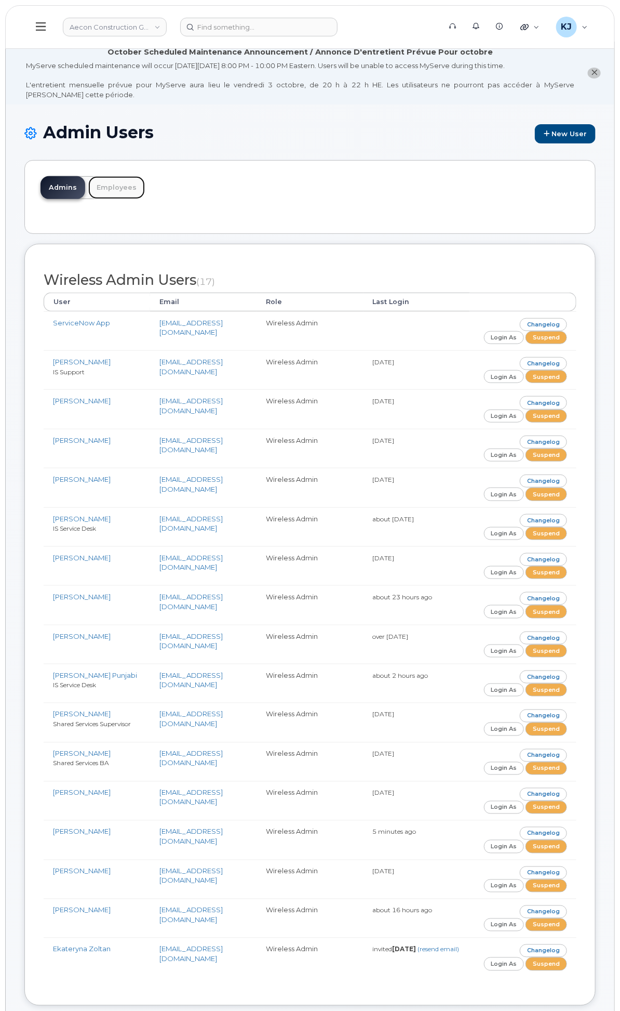
click at [145, 199] on link "Employees" at bounding box center [116, 187] width 57 height 23
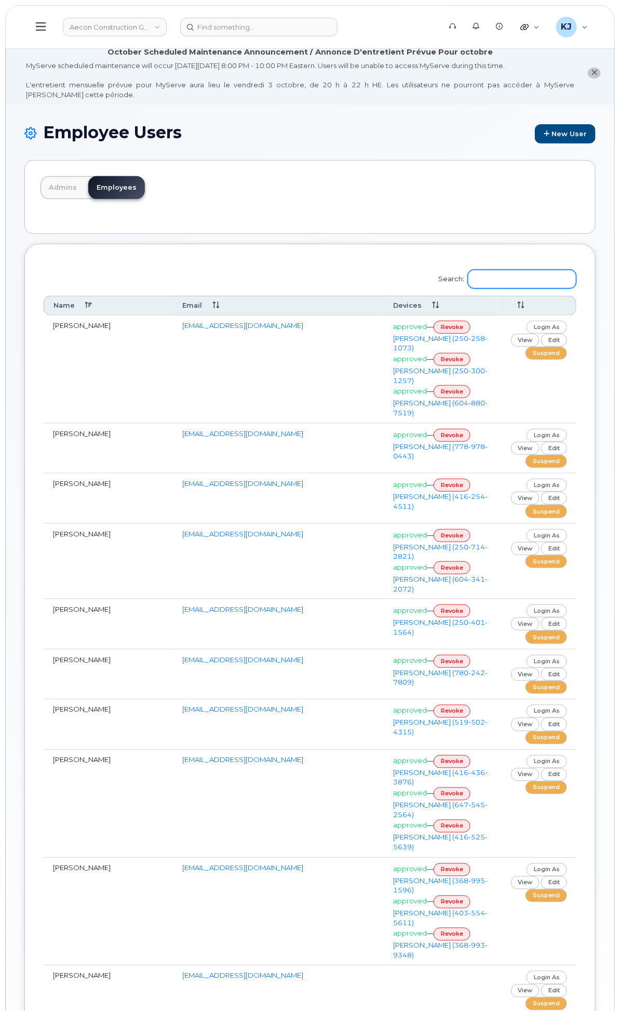
click at [510, 288] on input "Search:" at bounding box center [522, 279] width 109 height 19
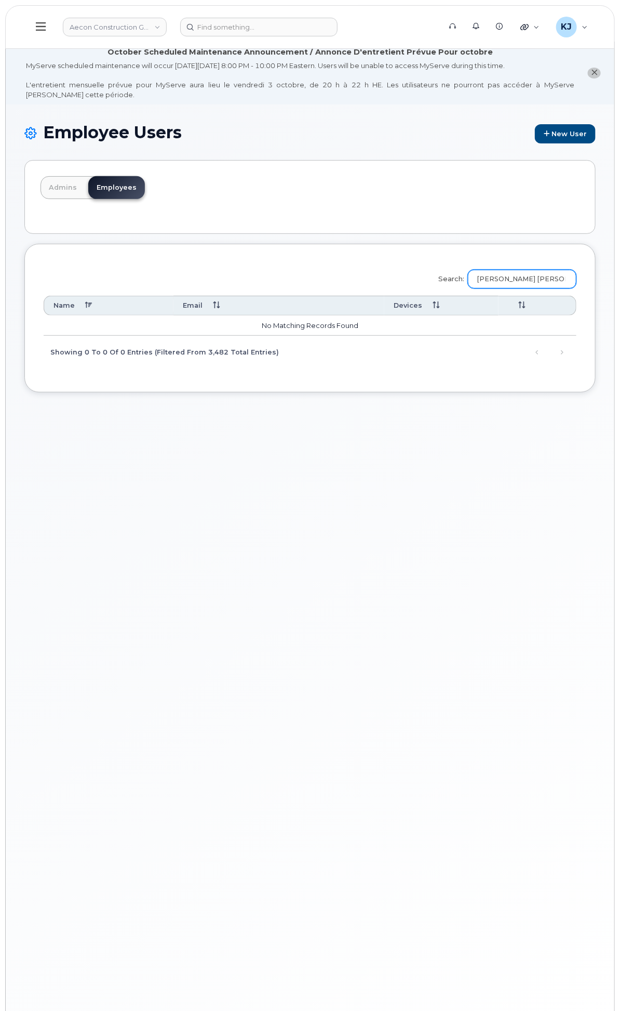
type input "[PERSON_NAME]"
drag, startPoint x: 513, startPoint y: 289, endPoint x: 283, endPoint y: 274, distance: 230.1
click at [286, 274] on div "Search: [PERSON_NAME] Name Email Devices" at bounding box center [310, 315] width 533 height 105
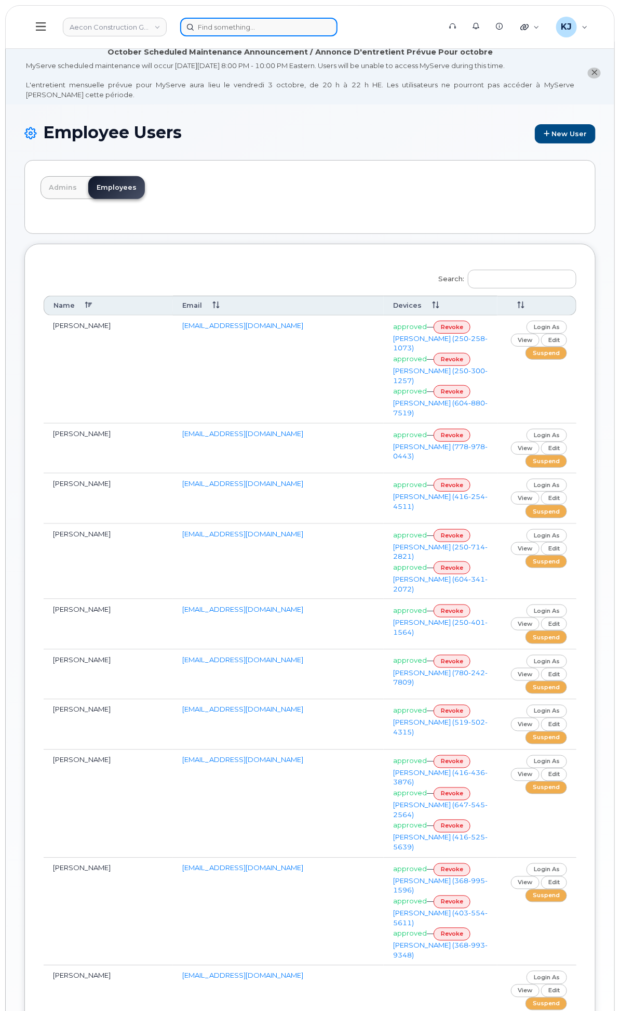
click at [338, 28] on input at bounding box center [258, 27] width 157 height 19
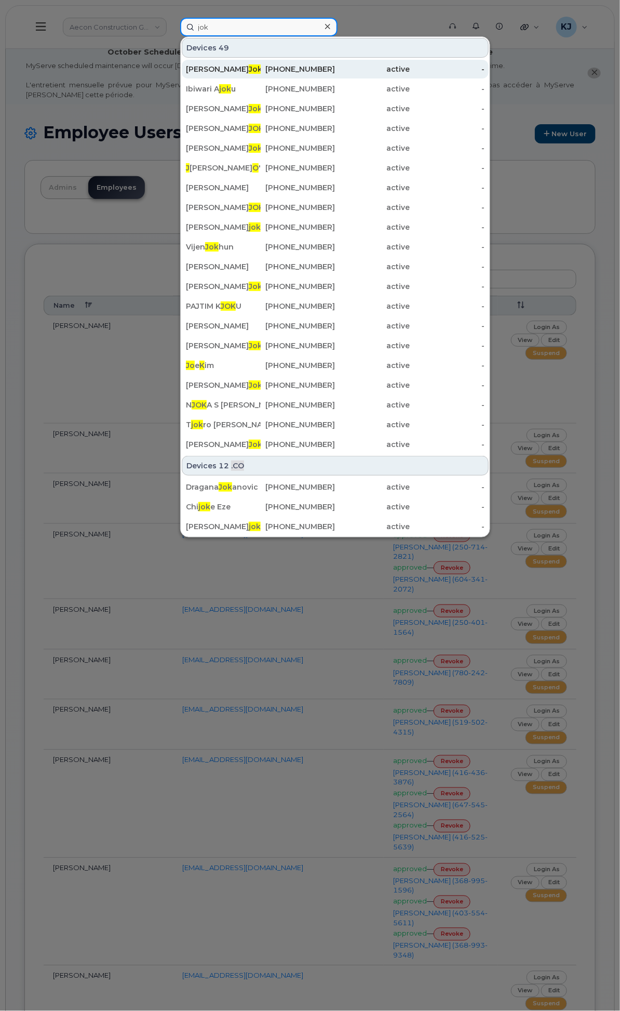
type input "jok"
click at [261, 68] on div "[PERSON_NAME] s" at bounding box center [223, 69] width 75 height 10
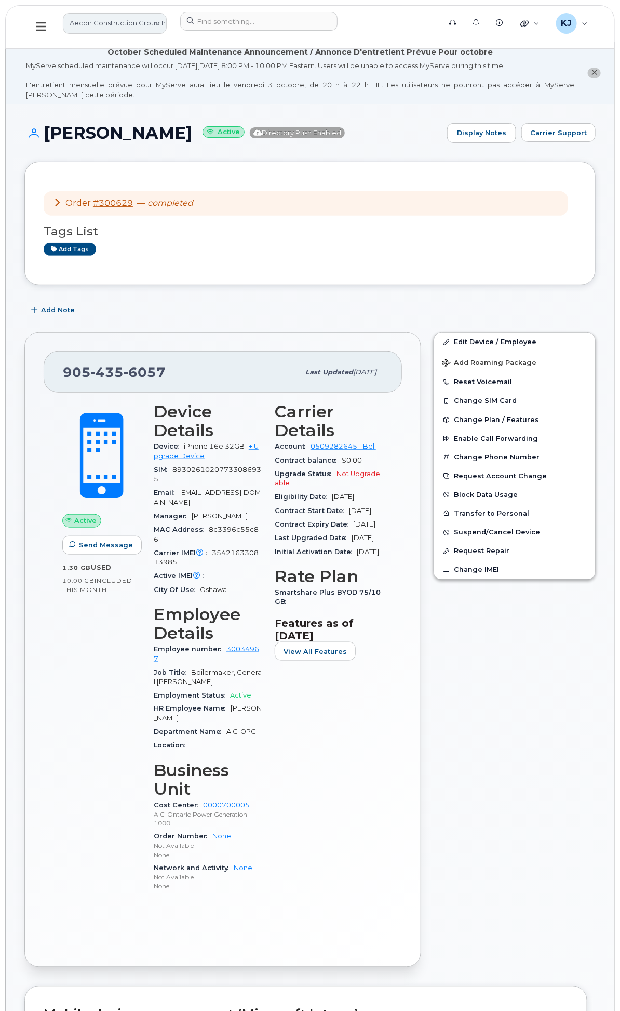
click at [167, 32] on link "Aecon Construction Group Inc" at bounding box center [115, 23] width 104 height 21
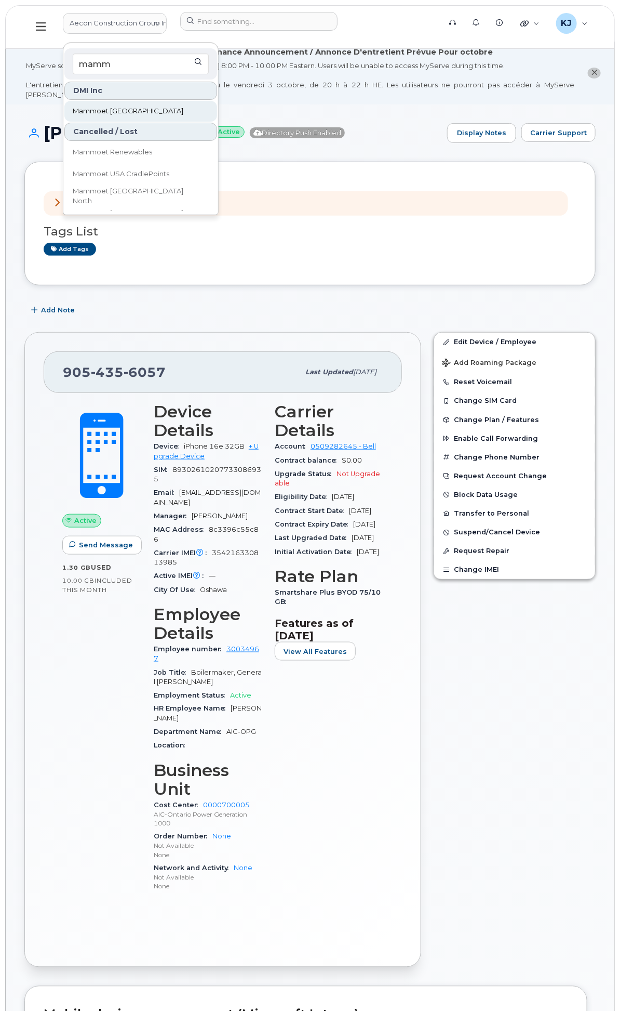
type input "mamm"
click at [183, 107] on span "Mammoet [GEOGRAPHIC_DATA]" at bounding box center [128, 111] width 111 height 10
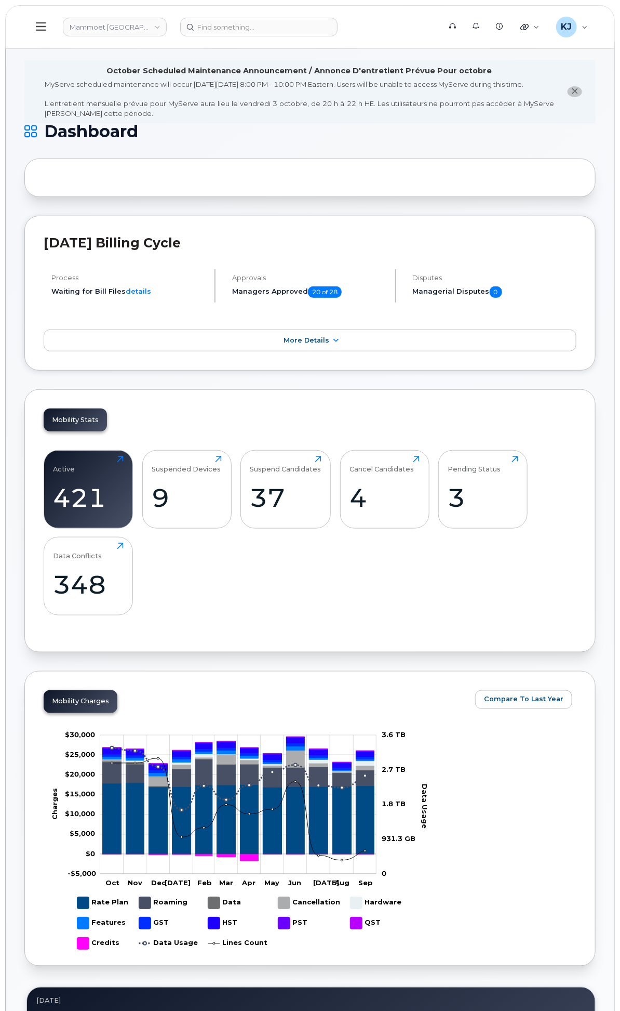
click at [0, 0] on div "General Settings" at bounding box center [0, 0] width 0 height 0
click at [0, 0] on div "System Settings" at bounding box center [0, 0] width 0 height 0
click at [0, 0] on link "Reporting" at bounding box center [0, 0] width 0 height 0
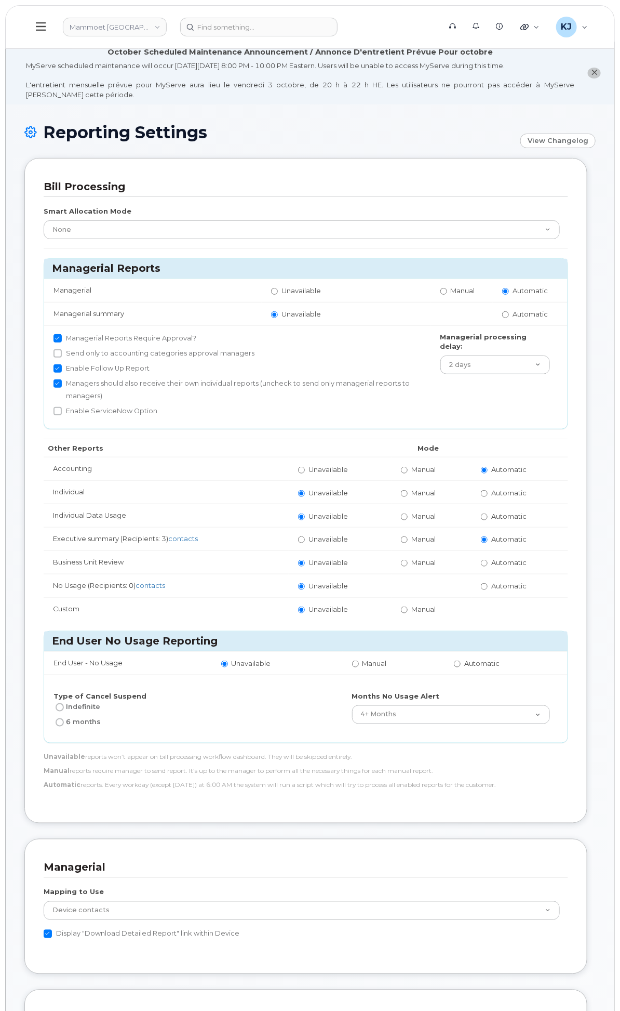
click at [0, 0] on div "Admin Settings" at bounding box center [0, 0] width 0 height 0
click at [0, 0] on div "General Settings" at bounding box center [0, 0] width 0 height 0
click at [0, 0] on div "Inventory" at bounding box center [0, 0] width 0 height 0
click at [0, 0] on div "Mobility Devices" at bounding box center [0, 0] width 0 height 0
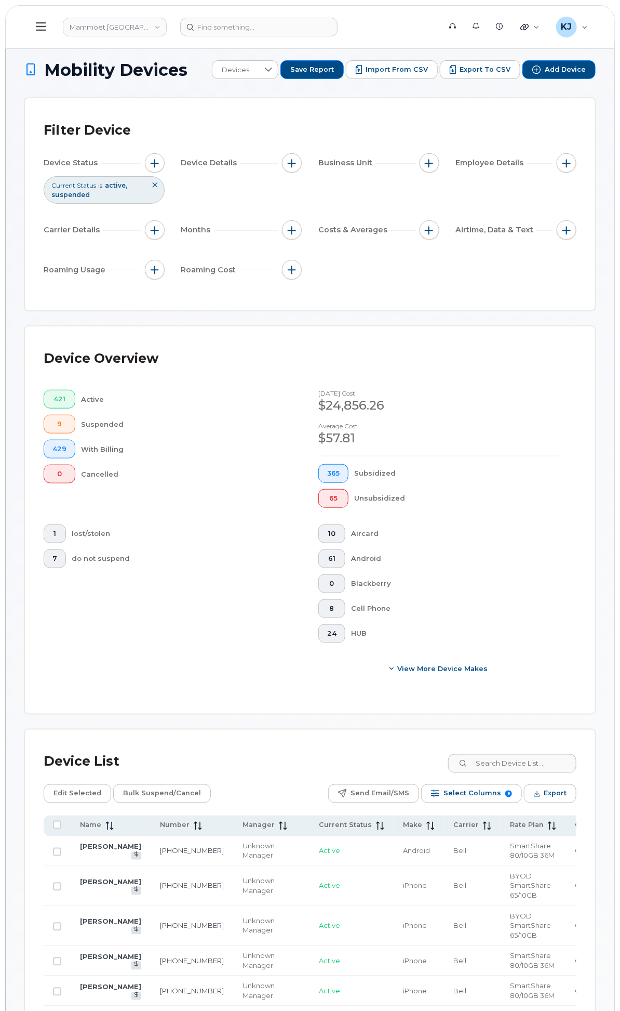
click at [0, 0] on link "Import" at bounding box center [0, 0] width 0 height 0
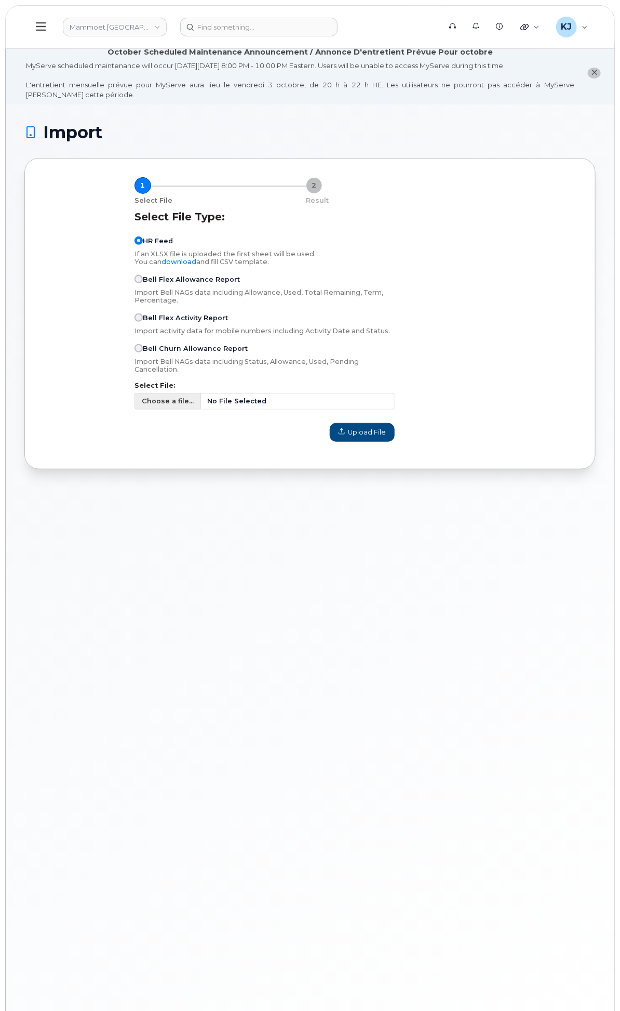
click at [194, 406] on span "Choose a file..." at bounding box center [168, 401] width 52 height 10
click at [288, 409] on input "Choose a file... No File Selected" at bounding box center [265, 401] width 260 height 17
type input "C:\fakepath\CC List (1).csv"
click at [386, 437] on span "Upload File" at bounding box center [362, 432] width 47 height 10
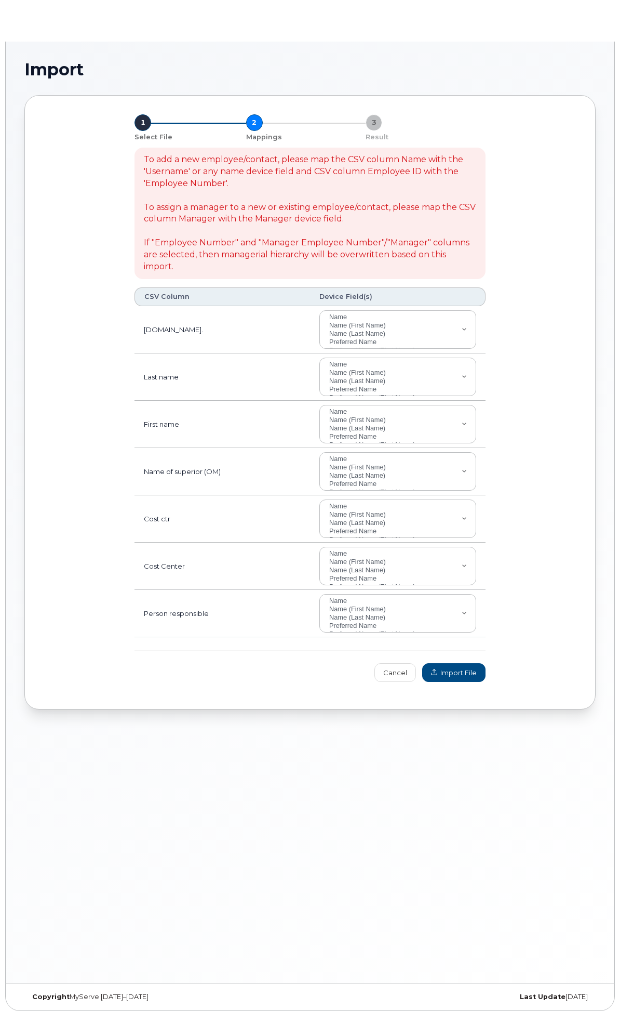
select select
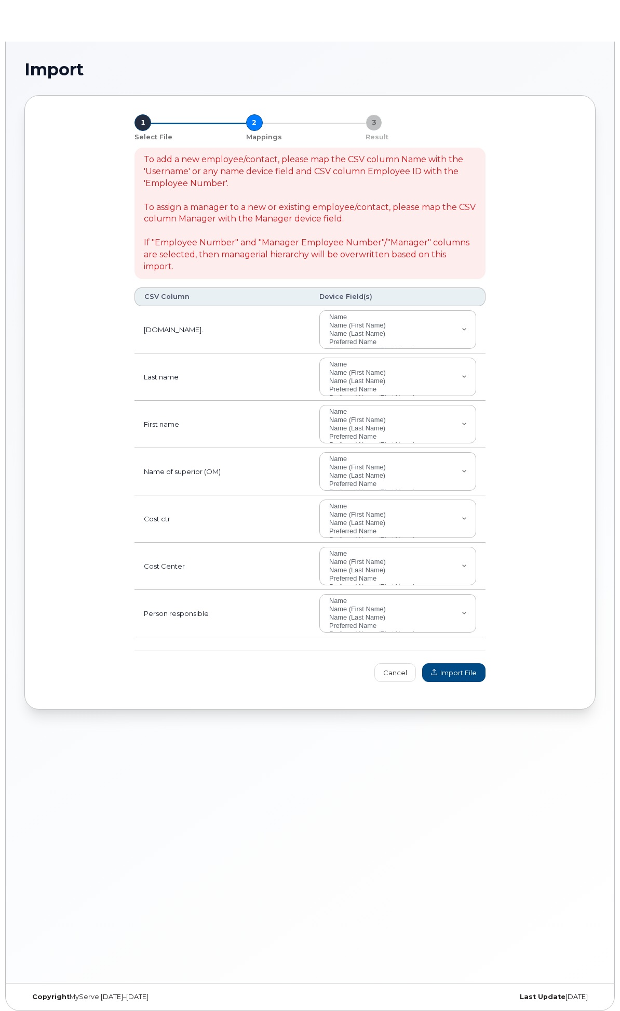
select select
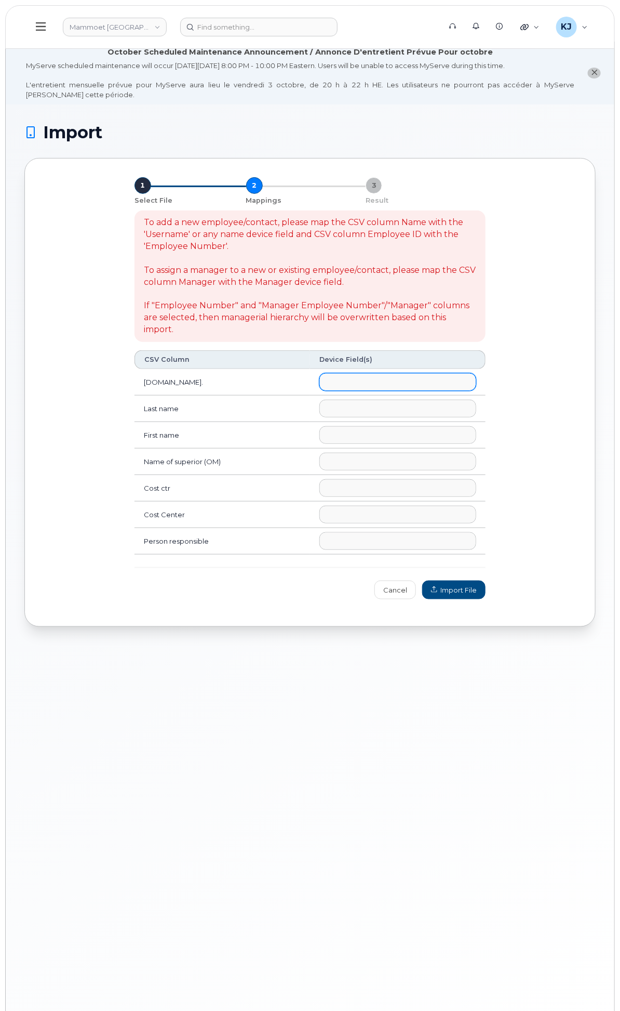
click at [438, 390] on ul at bounding box center [398, 382] width 156 height 17
select select "employee_number"
click at [425, 417] on ul at bounding box center [398, 408] width 156 height 17
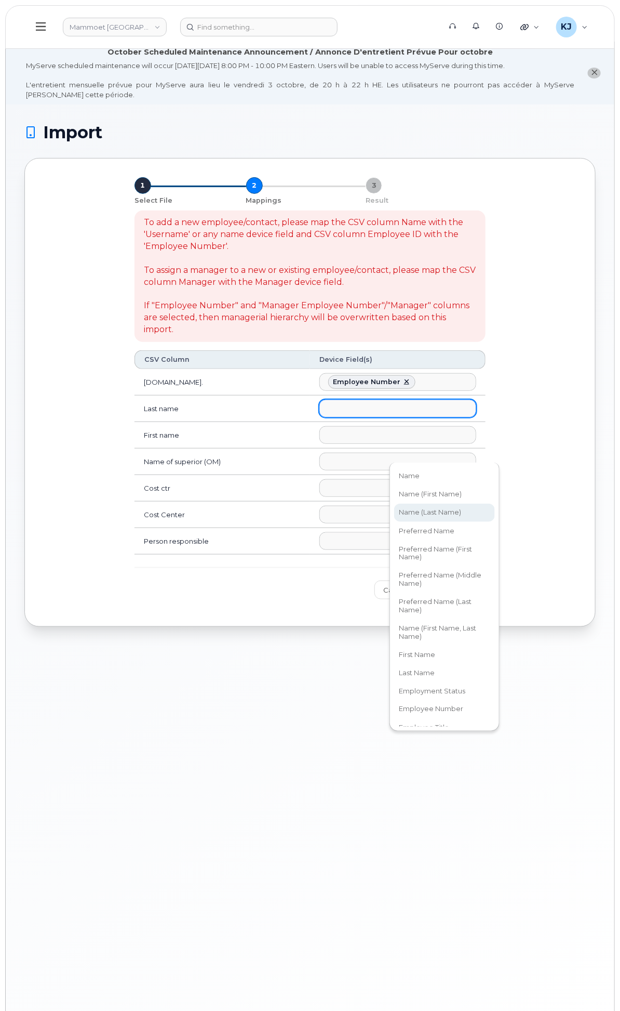
select select "username_last"
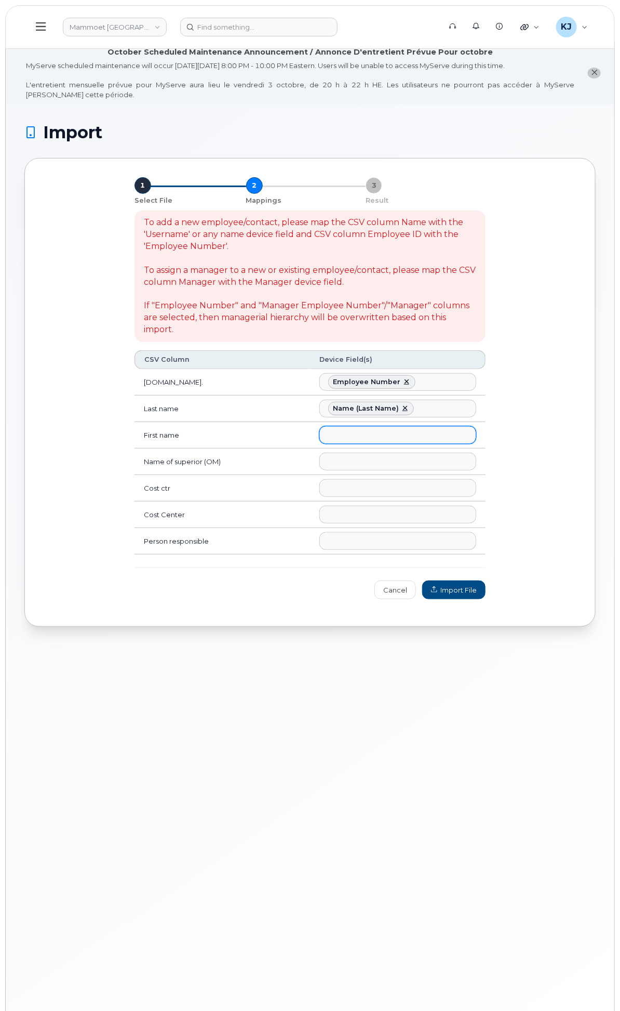
click at [433, 443] on ul at bounding box center [398, 435] width 156 height 17
select select "username_first"
click at [437, 470] on ul at bounding box center [398, 461] width 156 height 17
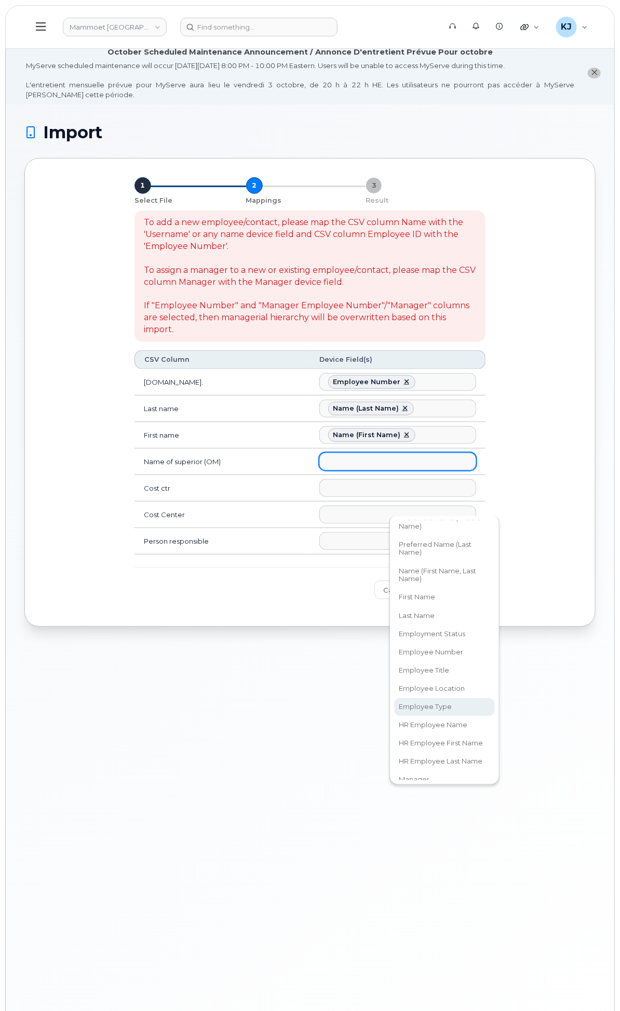
scroll to position [115, 0]
select select "manager"
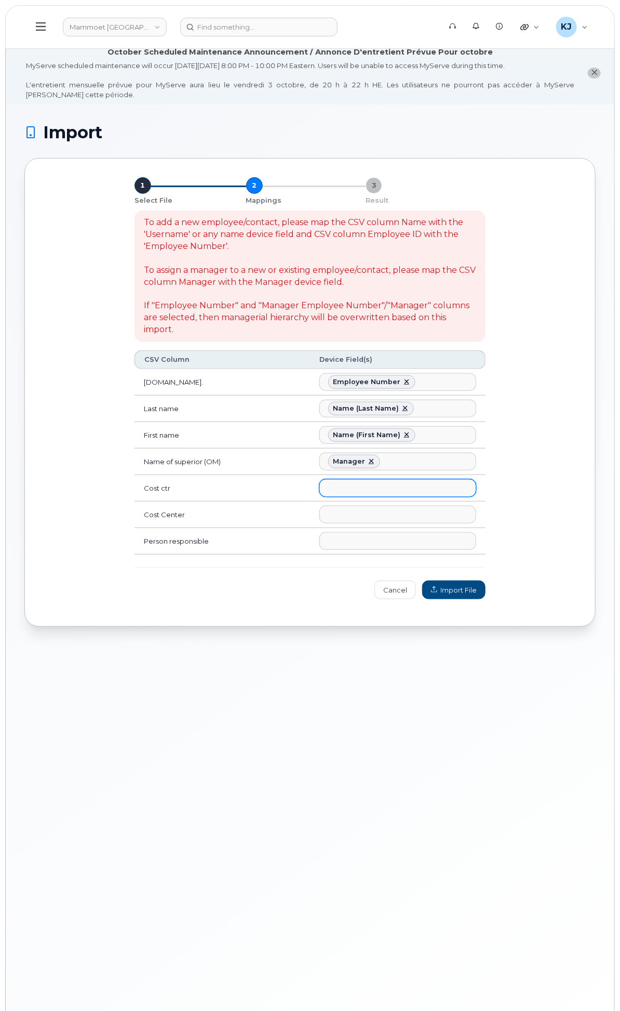
click at [428, 496] on ul at bounding box center [398, 488] width 156 height 17
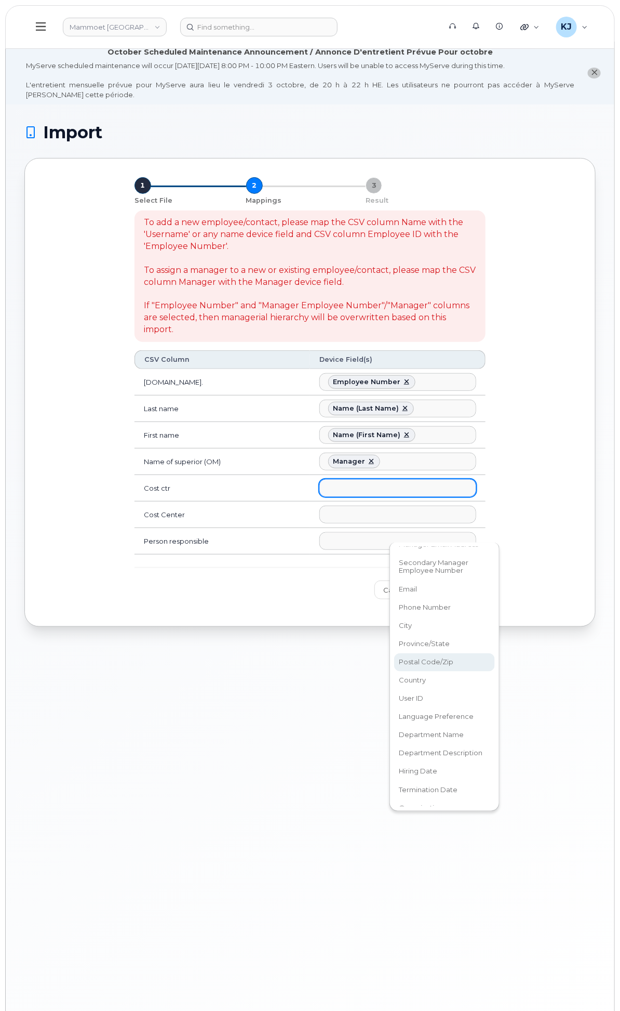
scroll to position [422, 0]
select select "accounting_type_908"
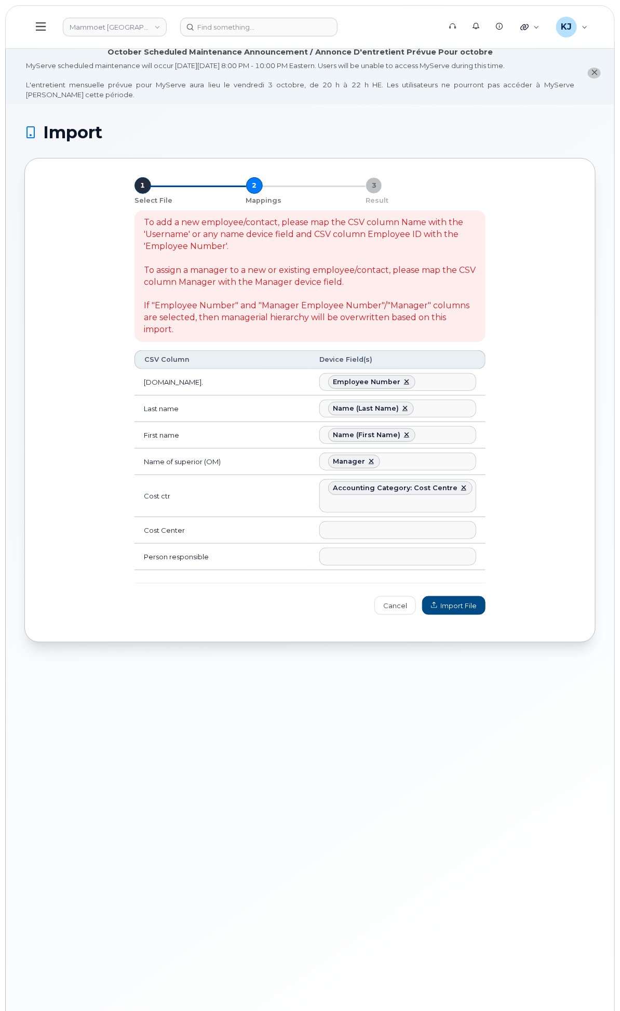
scroll to position [321, 0]
click at [444, 538] on ul at bounding box center [398, 530] width 156 height 17
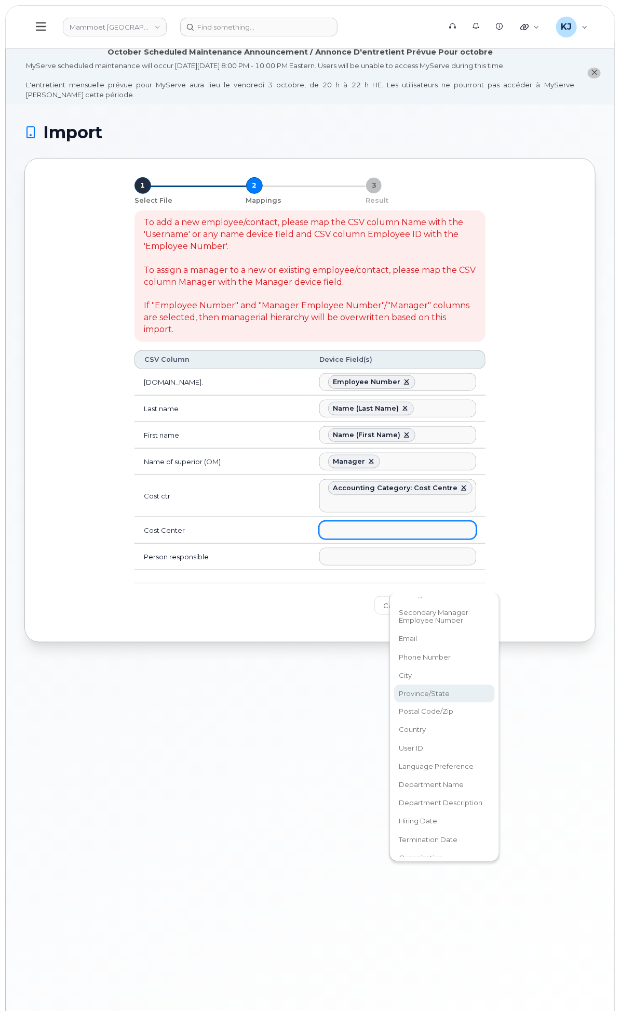
scroll to position [422, 0]
select select "department_description"
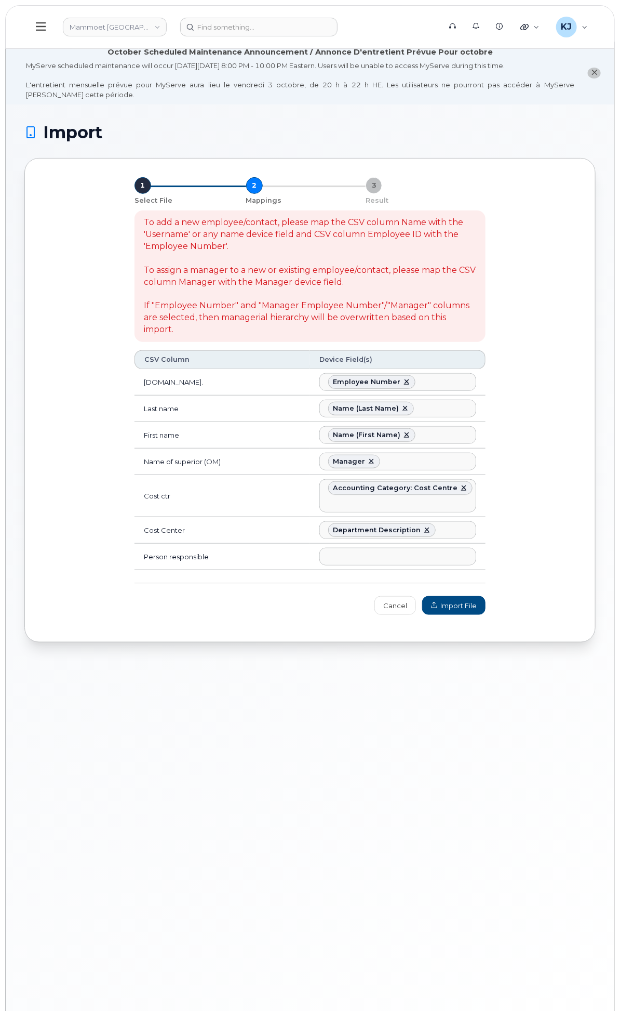
scroll to position [284, 0]
click at [430, 565] on ul at bounding box center [398, 556] width 156 height 17
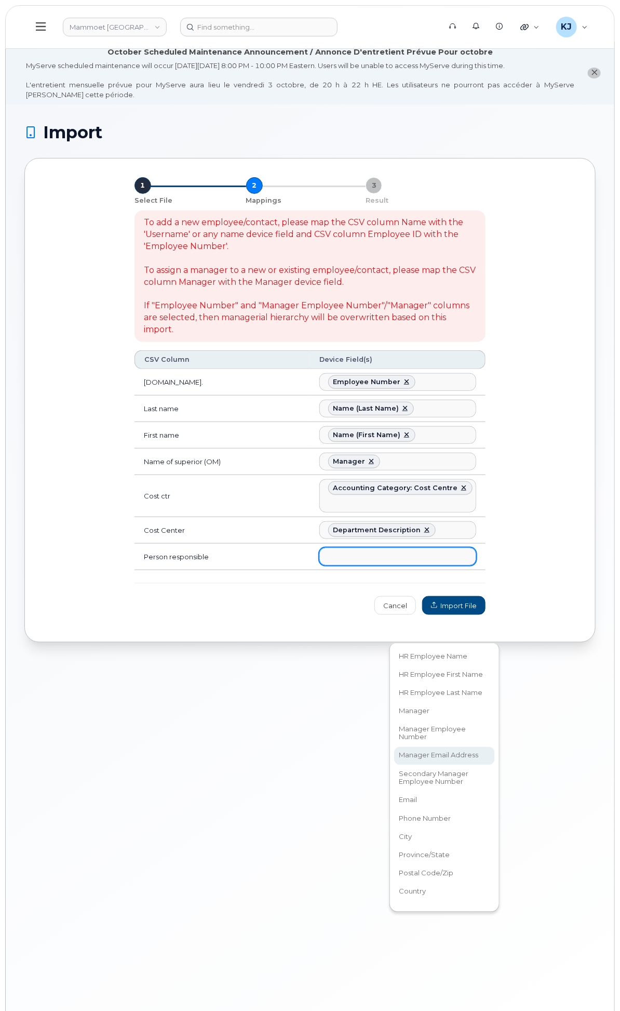
scroll to position [249, 0]
select select "hr_employee_name"
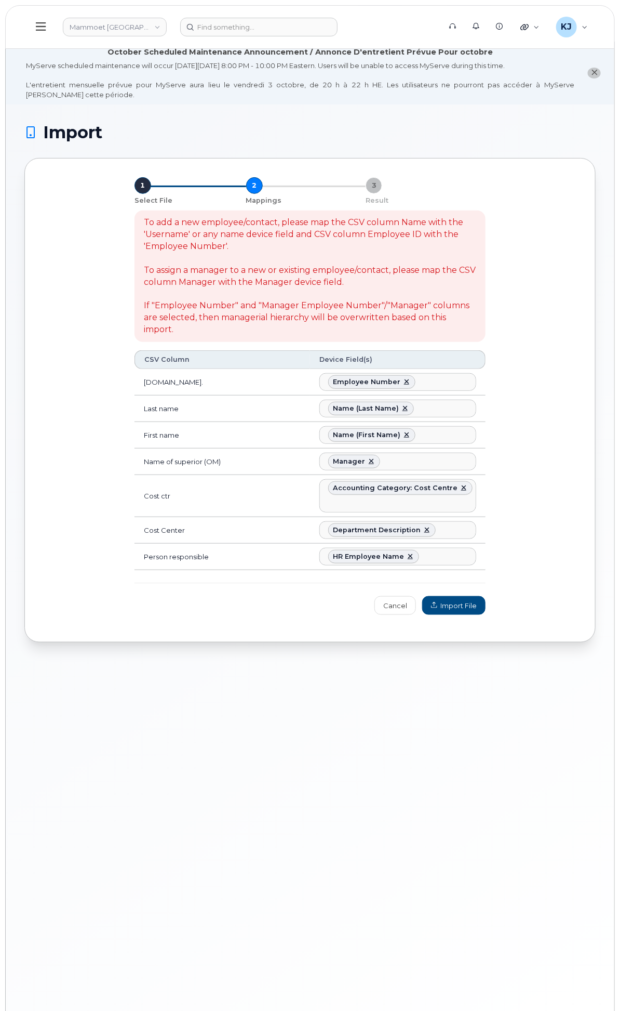
scroll to position [137, 0]
click at [477, 610] on span "Import File" at bounding box center [454, 606] width 46 height 10
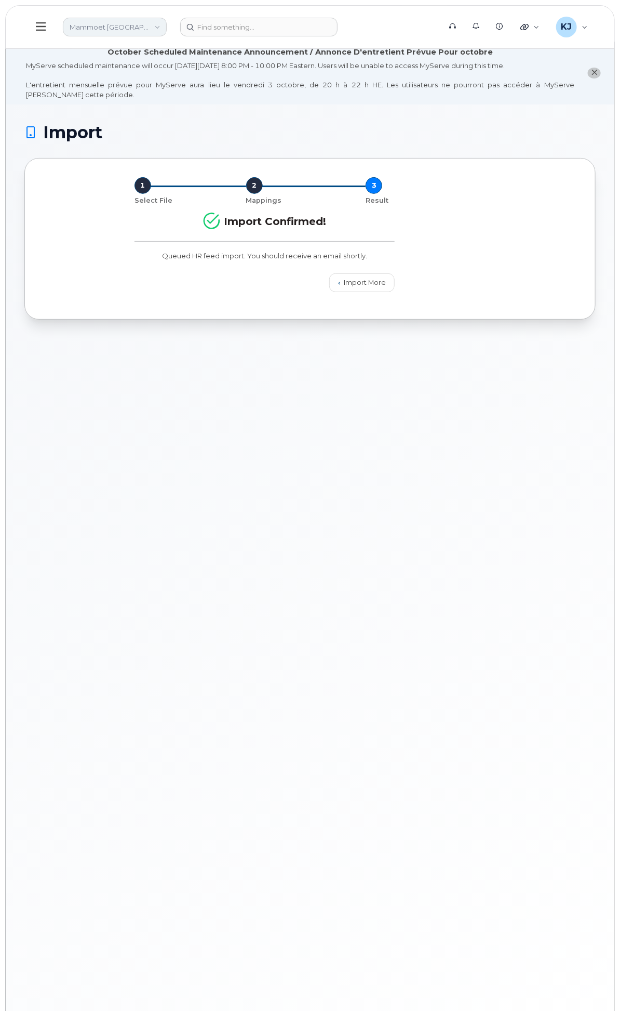
click at [167, 28] on link "Mammoet [GEOGRAPHIC_DATA]" at bounding box center [115, 27] width 104 height 19
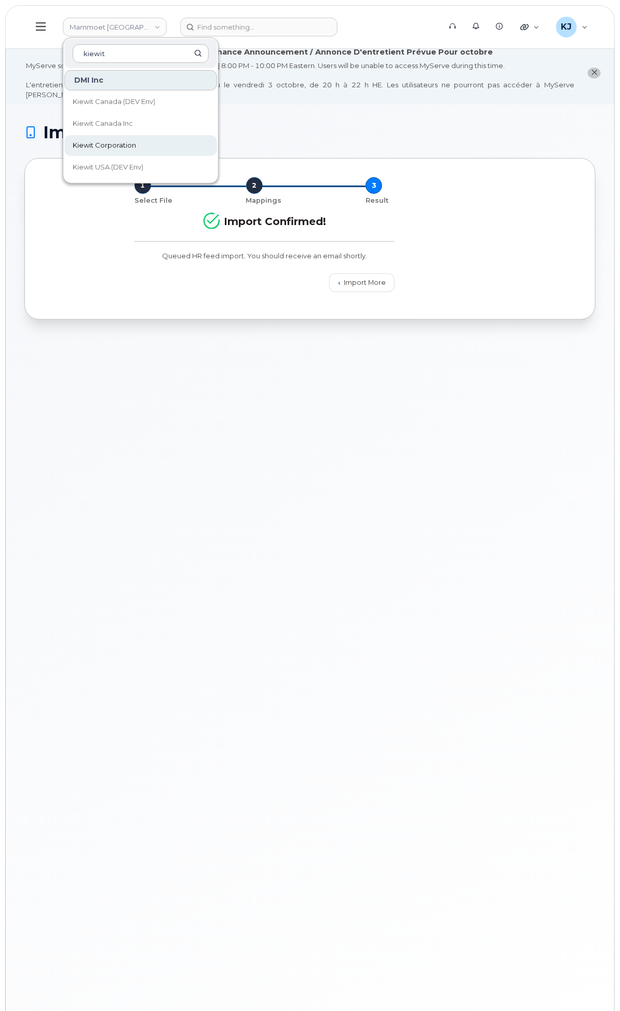
type input "kiewit"
click at [217, 140] on link "Kiewit Corporation" at bounding box center [140, 145] width 153 height 21
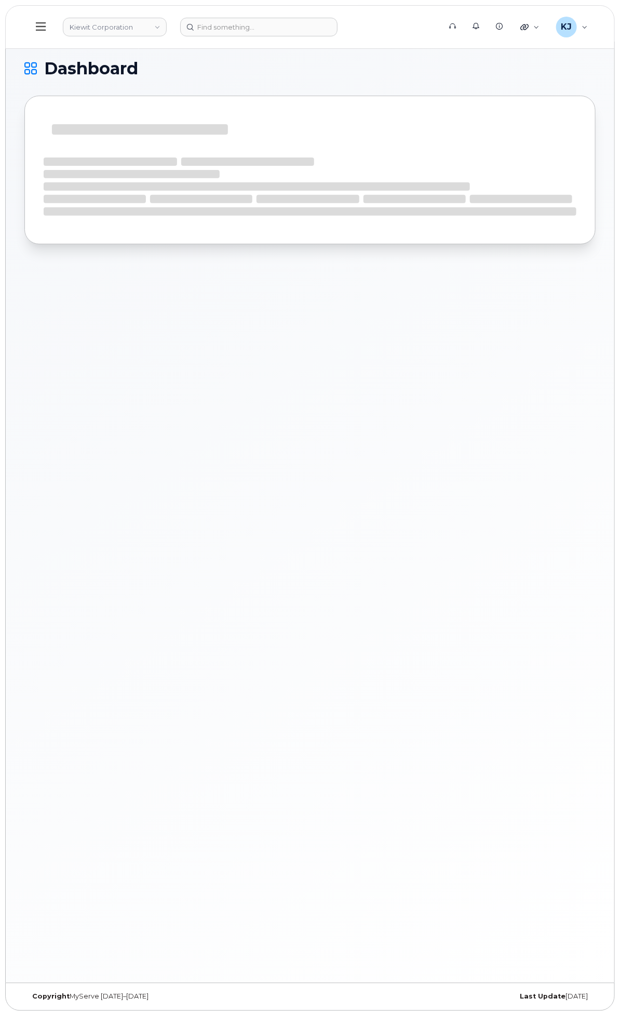
click at [0, 0] on div "General Settings" at bounding box center [0, 0] width 0 height 0
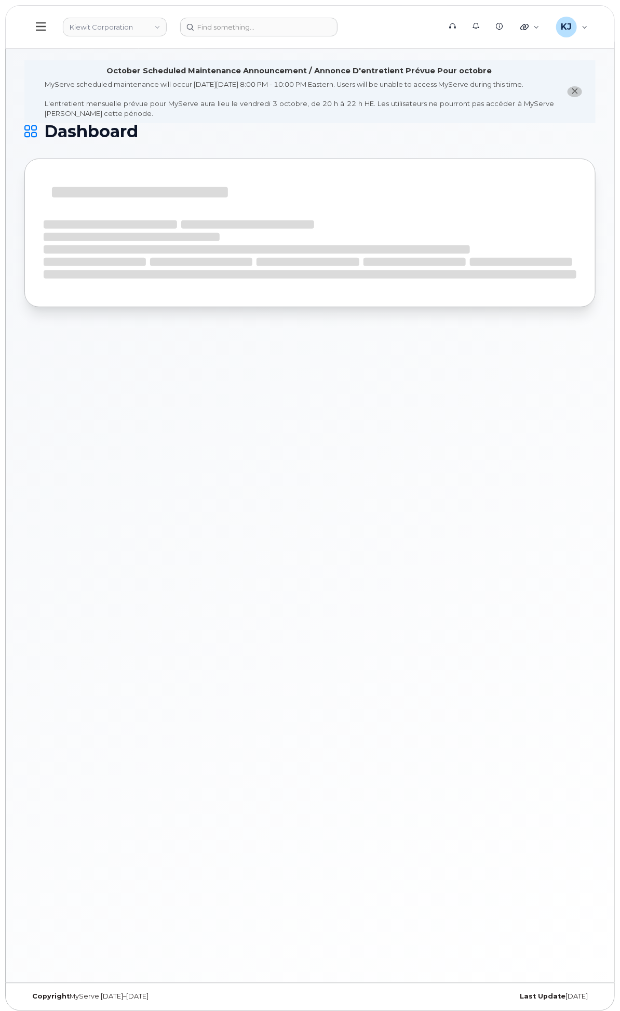
click at [0, 0] on div "Approval Mapping" at bounding box center [0, 0] width 0 height 0
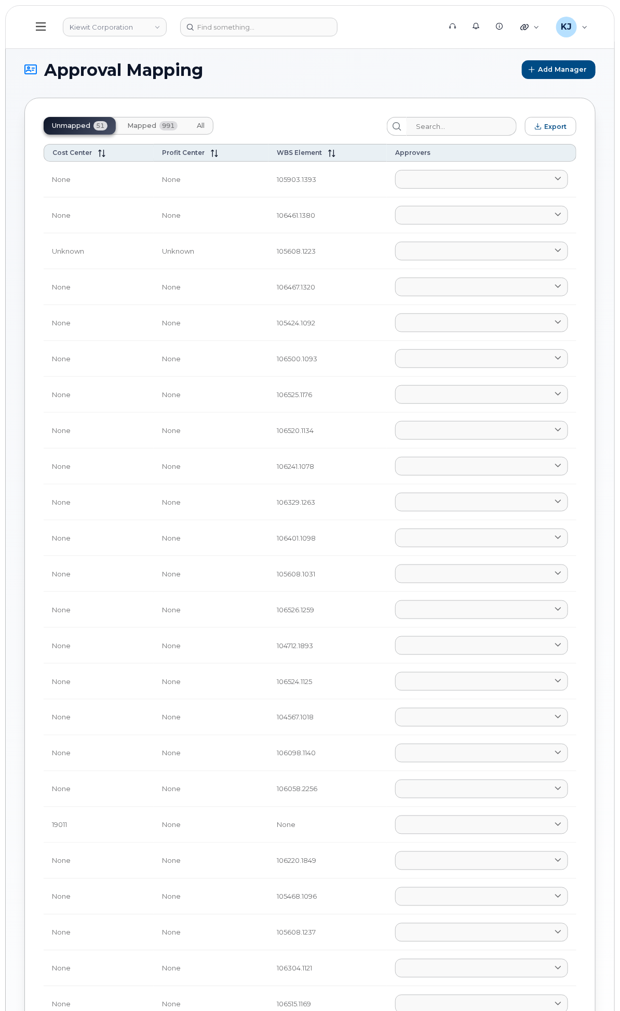
click at [0, 0] on link "Locations" at bounding box center [0, 0] width 0 height 0
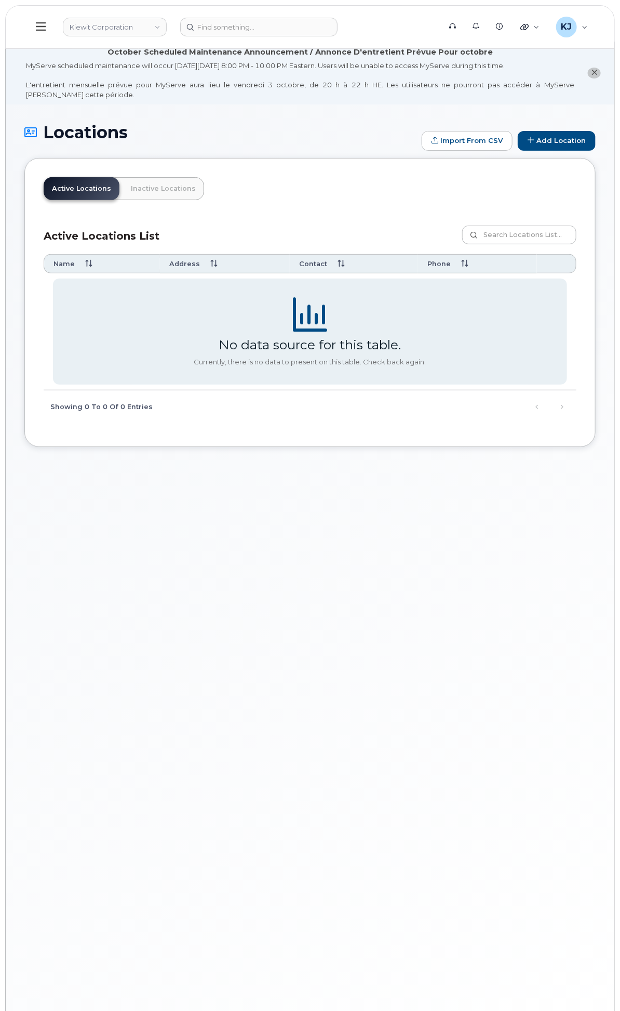
click at [0, 0] on div "System Settings" at bounding box center [0, 0] width 0 height 0
click at [0, 0] on div "Admin Settings" at bounding box center [0, 0] width 0 height 0
click at [0, 0] on div "Help Desk" at bounding box center [0, 0] width 0 height 0
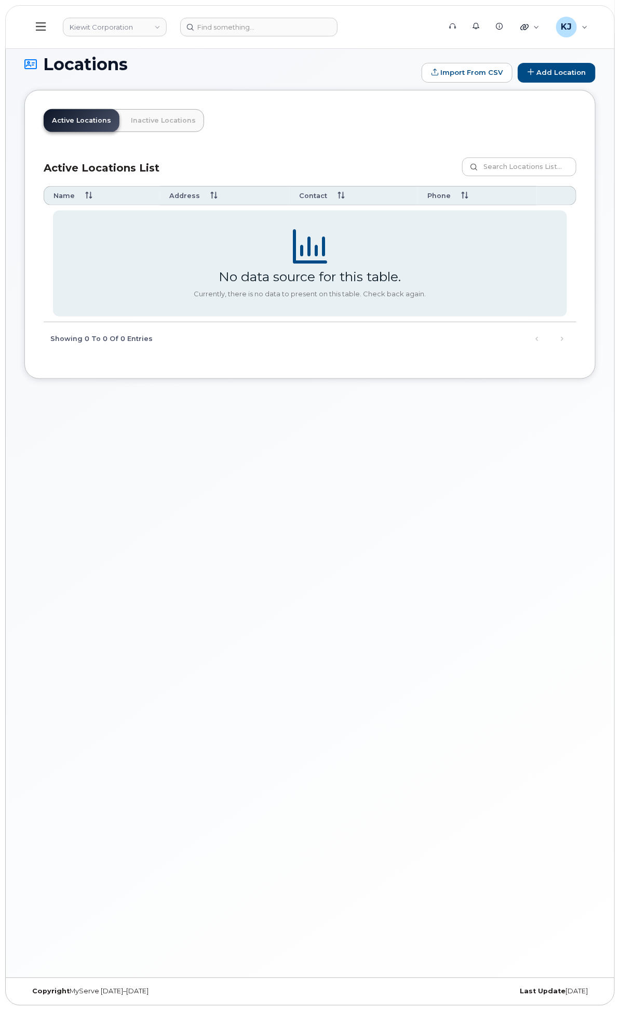
scroll to position [78, 0]
click at [0, 0] on span "Customer Settings" at bounding box center [0, 0] width 0 height 0
click at [0, 0] on div "Business Accounts" at bounding box center [0, 0] width 0 height 0
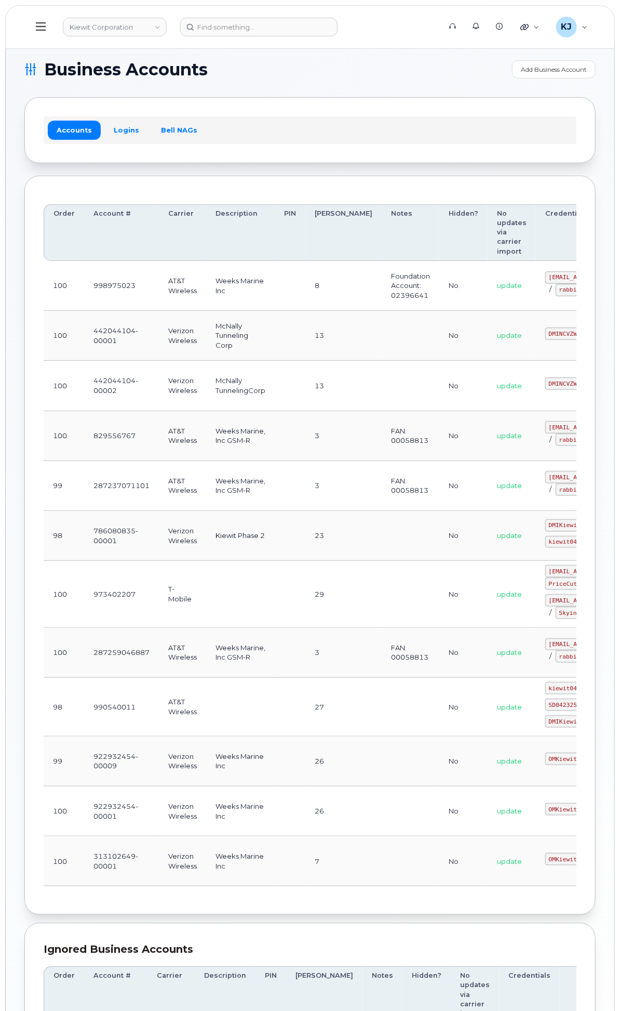
click at [0, 0] on div "Business Unit Rules" at bounding box center [0, 0] width 0 height 0
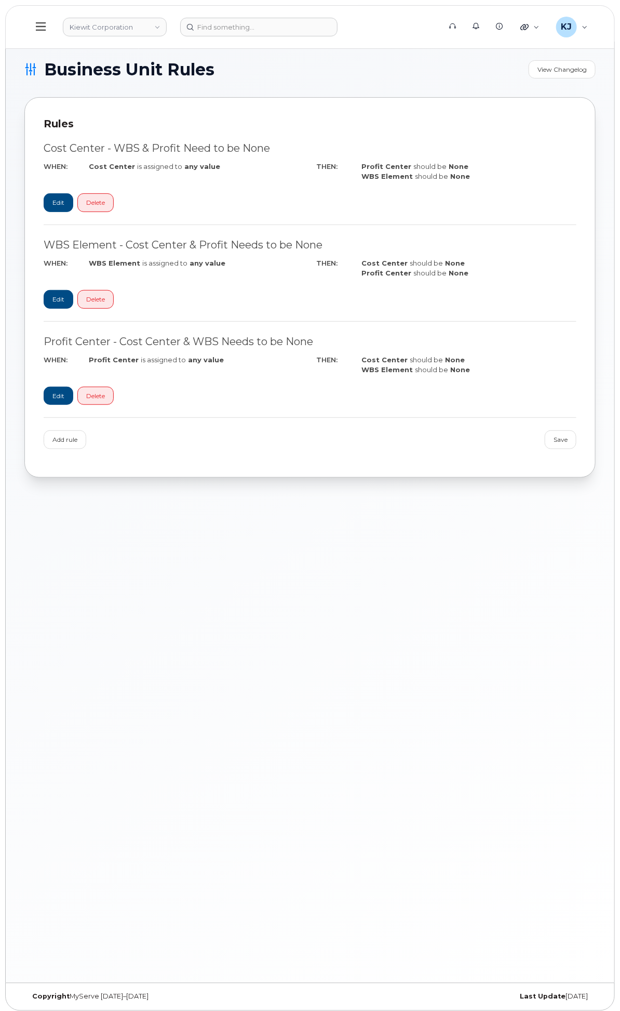
click at [0, 0] on div "Carrier Reports" at bounding box center [0, 0] width 0 height 0
click at [0, 0] on div "Inventory" at bounding box center [0, 0] width 0 height 0
click at [0, 0] on link "Mobility Devices" at bounding box center [0, 0] width 0 height 0
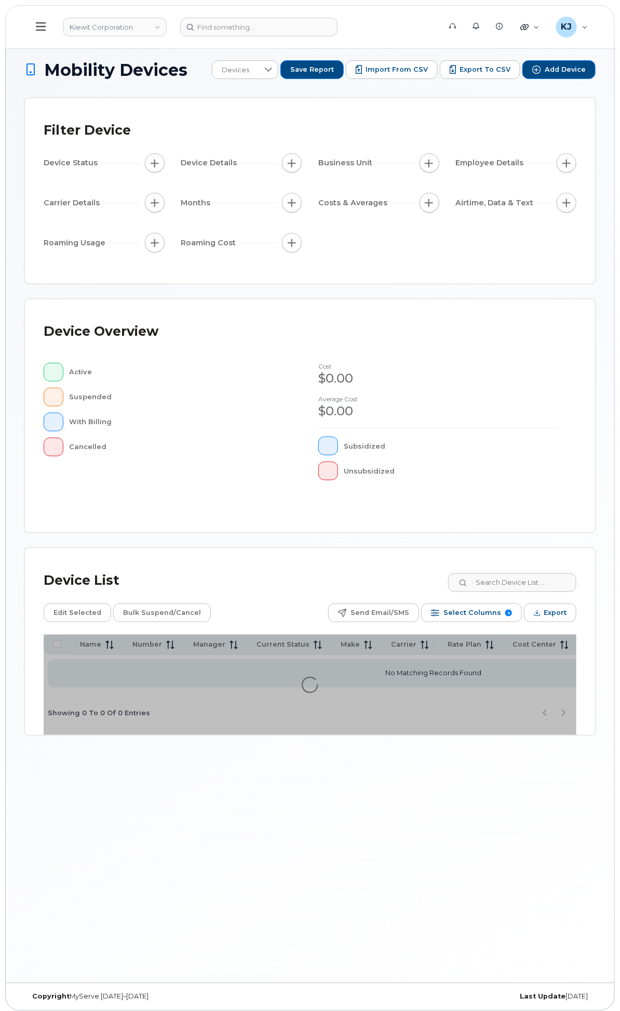
click at [0, 0] on div "Hardware Ordering" at bounding box center [0, 0] width 0 height 0
click at [0, 0] on div "Business Reporting" at bounding box center [0, 0] width 0 height 0
click at [0, 0] on div "Activity" at bounding box center [0, 0] width 0 height 0
click at [0, 0] on div "General Settings" at bounding box center [0, 0] width 0 height 0
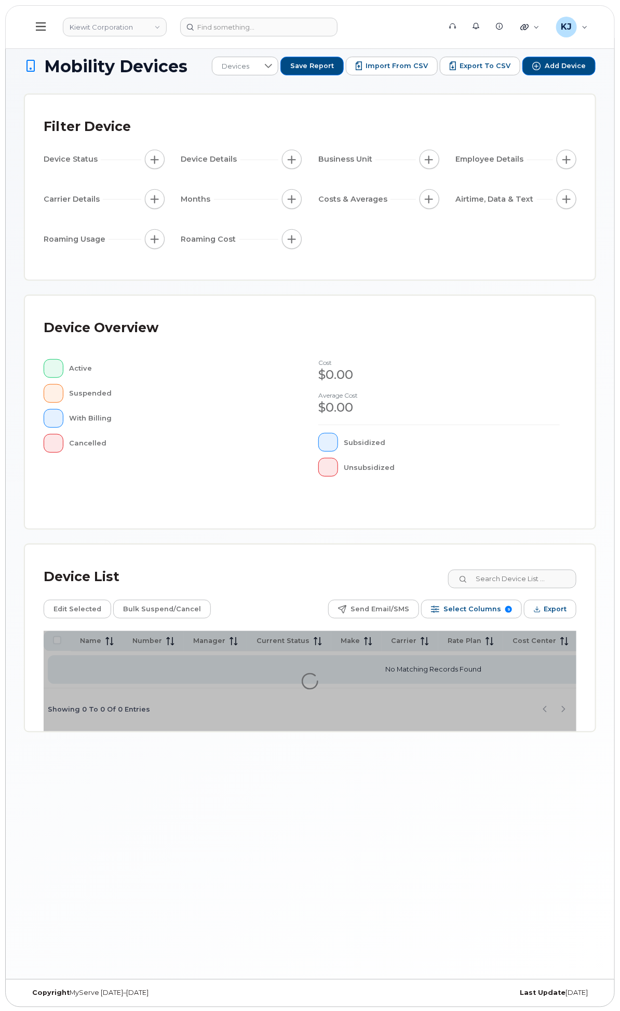
scroll to position [5, 0]
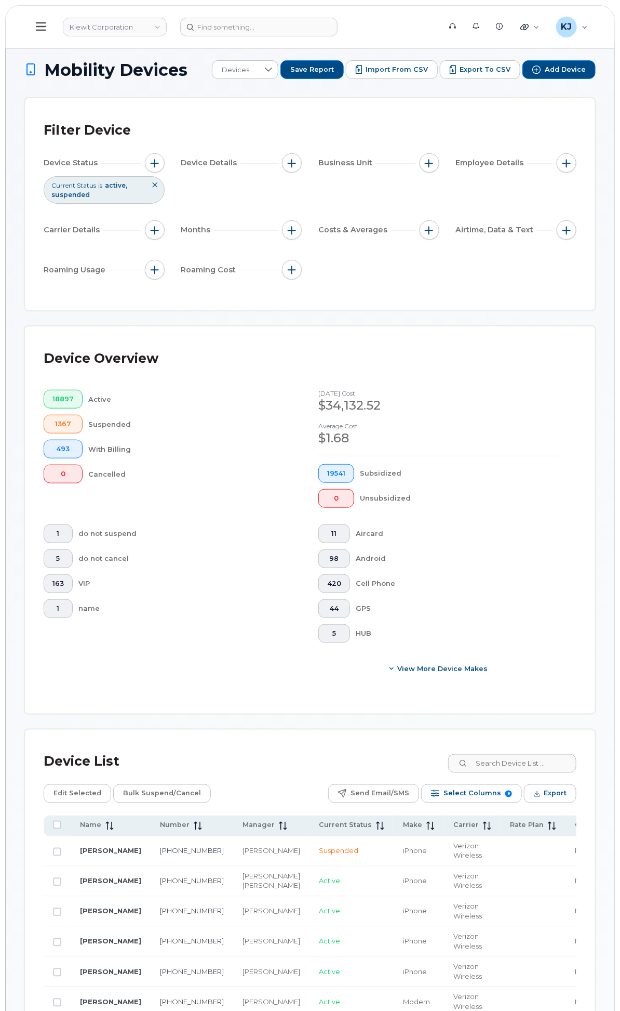
click at [0, 0] on div "Business Unit Reports" at bounding box center [0, 0] width 0 height 0
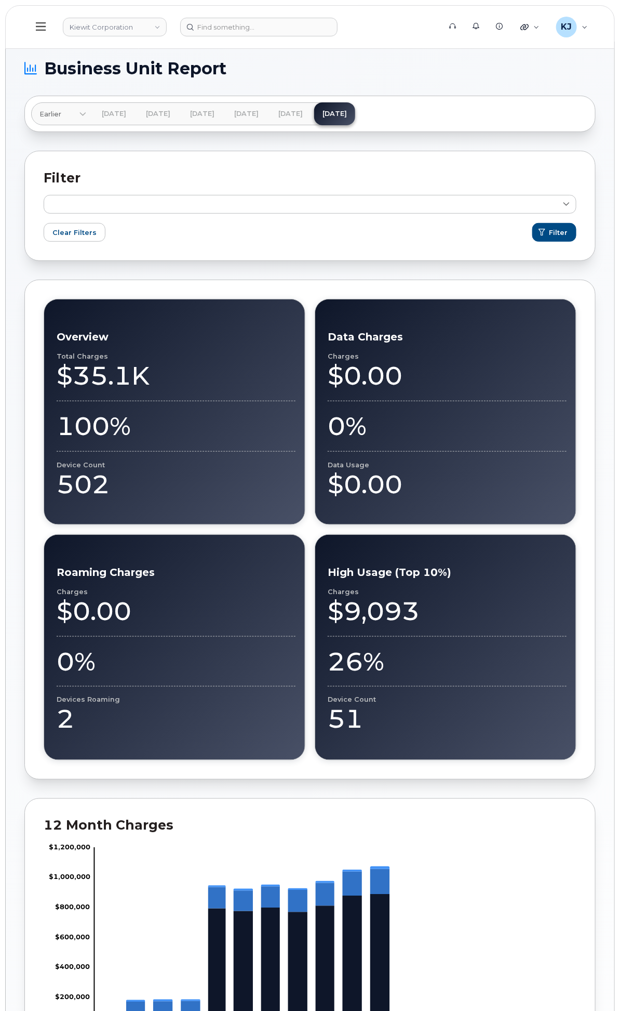
click at [0, 0] on div "Inventory" at bounding box center [0, 0] width 0 height 0
click at [0, 0] on div "Carrier Reports" at bounding box center [0, 0] width 0 height 0
click at [0, 0] on link "Dashboard" at bounding box center [0, 0] width 0 height 0
